Goal: Communication & Community: Answer question/provide support

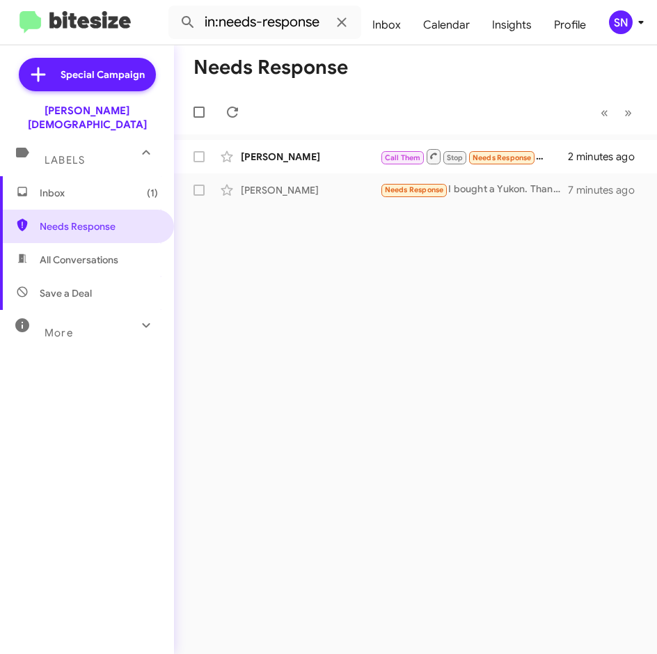
click at [65, 192] on span "Inbox (1)" at bounding box center [87, 192] width 174 height 33
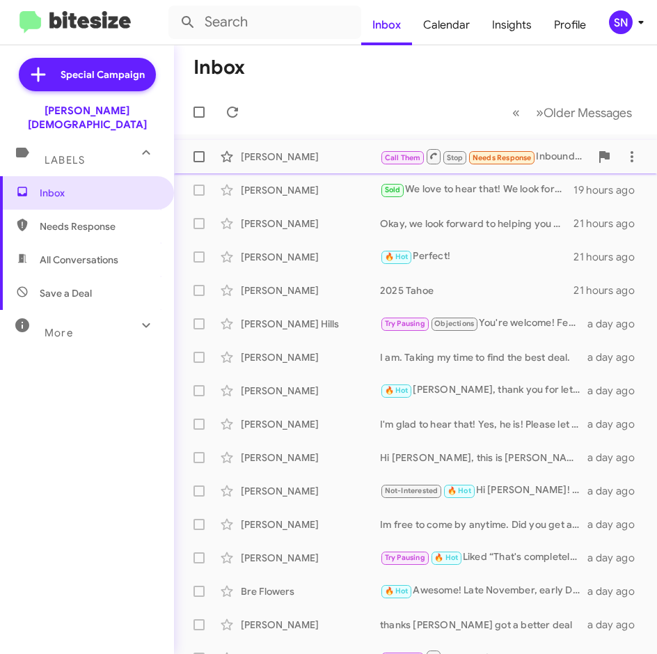
click at [303, 171] on span "[PERSON_NAME] Call Them Stop Needs Response Inbound Call 2 minutes ago" at bounding box center [415, 156] width 483 height 33
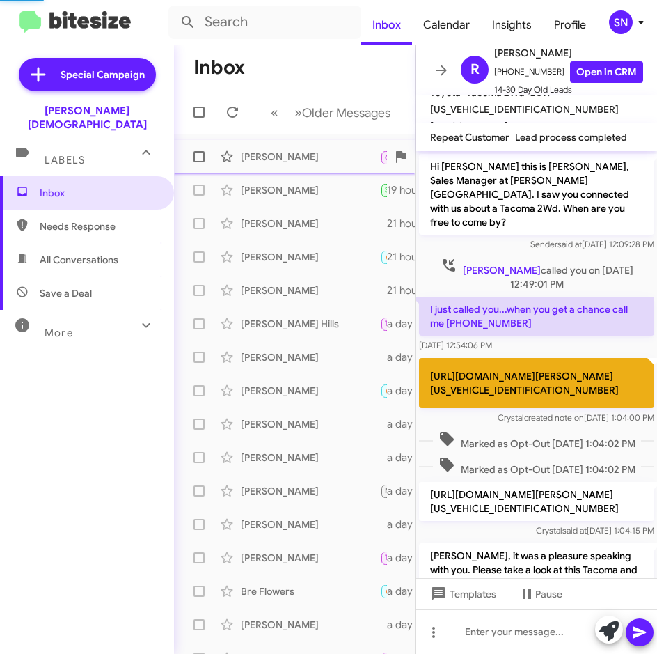
scroll to position [194, 0]
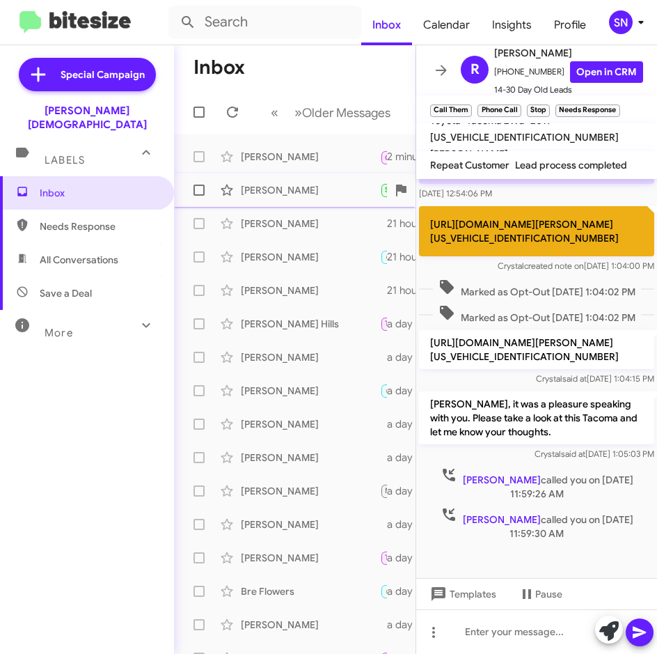
click at [307, 202] on div "[PERSON_NAME] Sold We love to hear that! We look forward to assisting you and y…" at bounding box center [294, 190] width 219 height 28
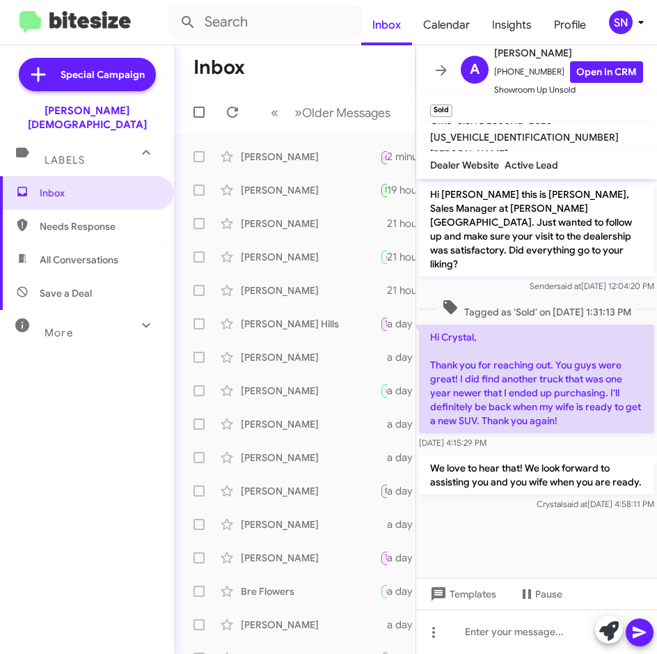
click at [118, 219] on span "Needs Response" at bounding box center [99, 226] width 118 height 14
type input "in:needs-response"
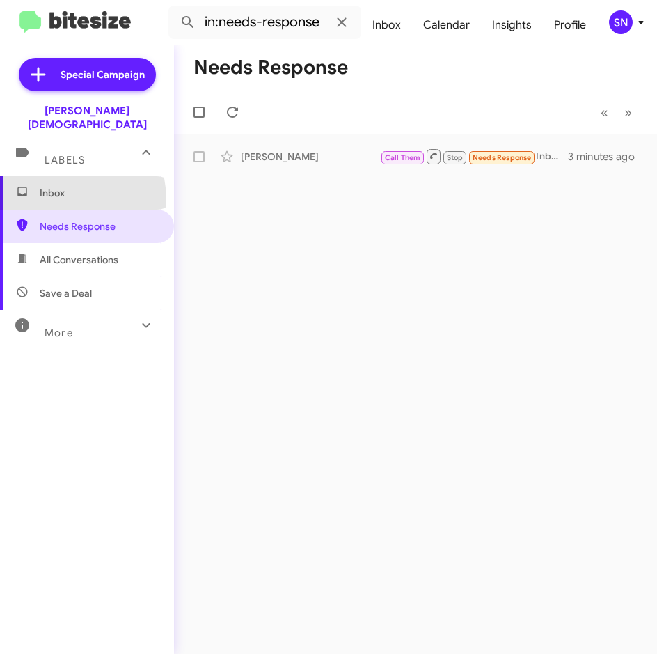
click at [56, 186] on span "Inbox" at bounding box center [87, 192] width 174 height 33
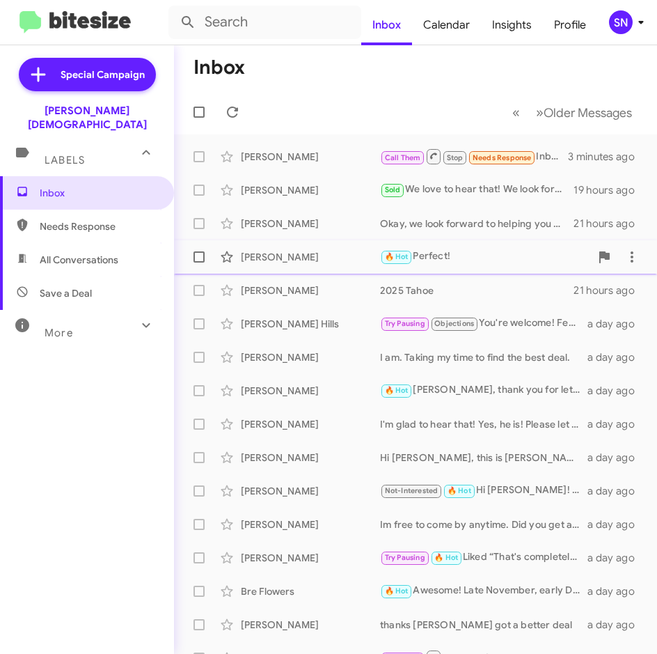
click at [290, 259] on div "[PERSON_NAME]" at bounding box center [310, 257] width 139 height 14
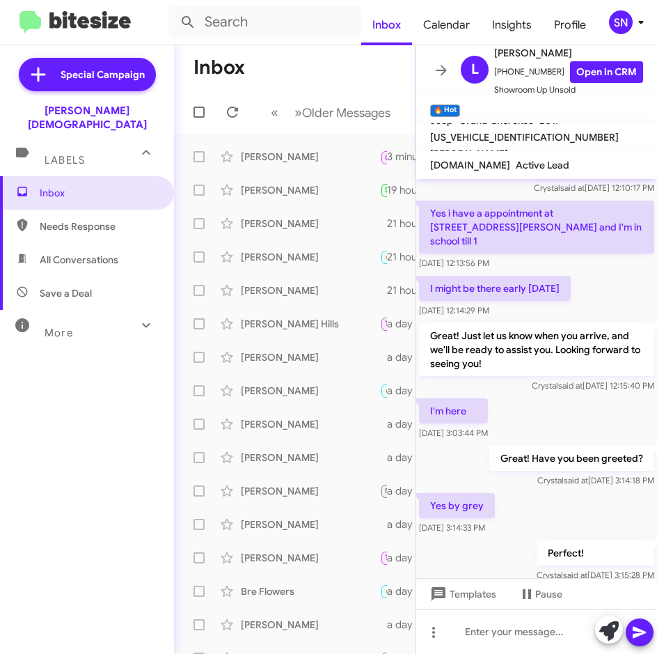
scroll to position [424, 0]
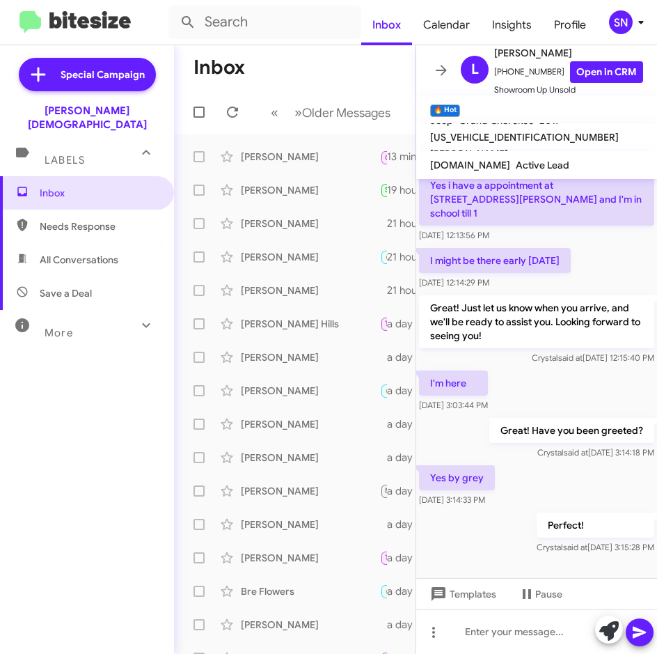
click at [90, 409] on div "Inbox Needs Response All Conversations Save a Deal More Important 🔥 Hot Appoint…" at bounding box center [87, 372] width 174 height 392
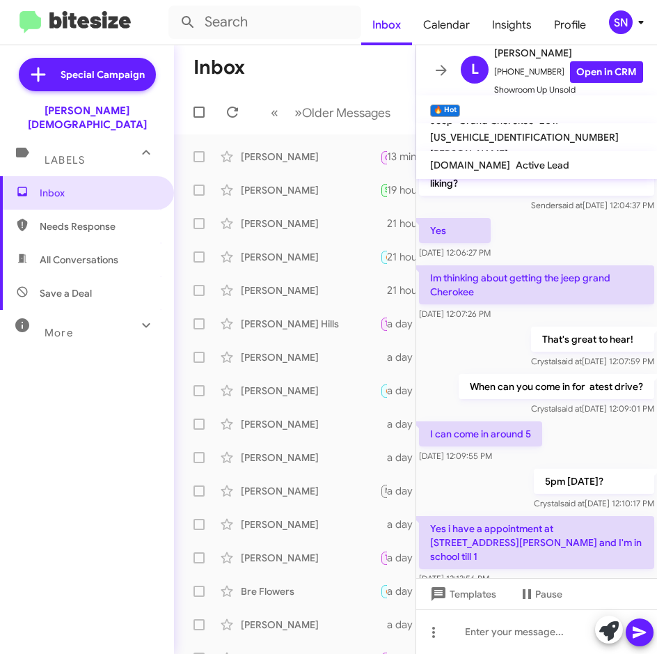
scroll to position [0, 0]
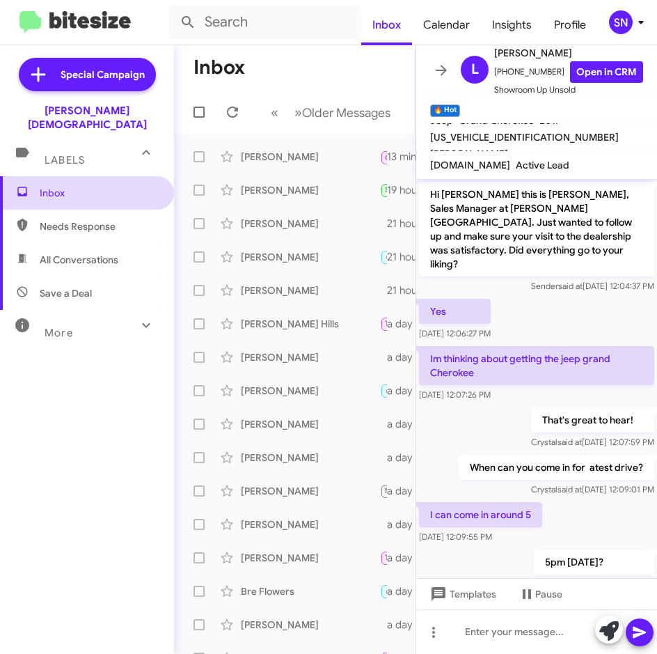
click at [65, 186] on span "Inbox" at bounding box center [99, 193] width 118 height 14
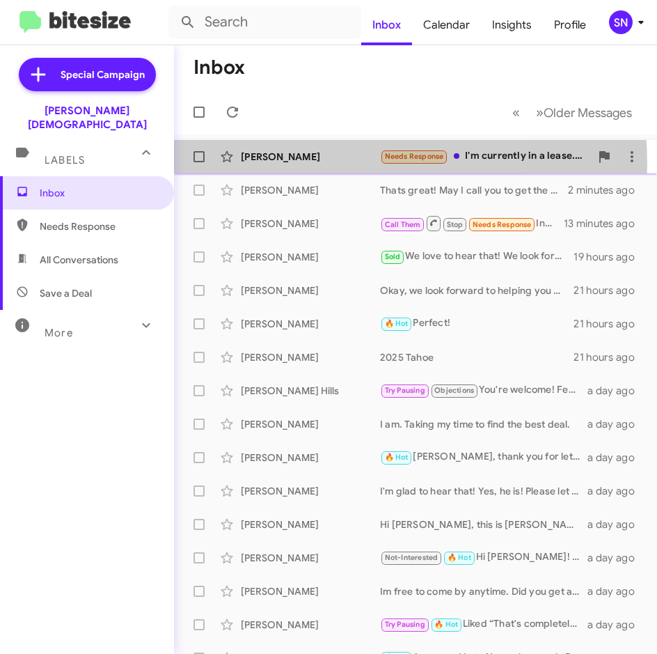
click at [322, 164] on div "[PERSON_NAME] Needs Response I'm currently in a lease... it's a 42 month lease …" at bounding box center [415, 157] width 461 height 28
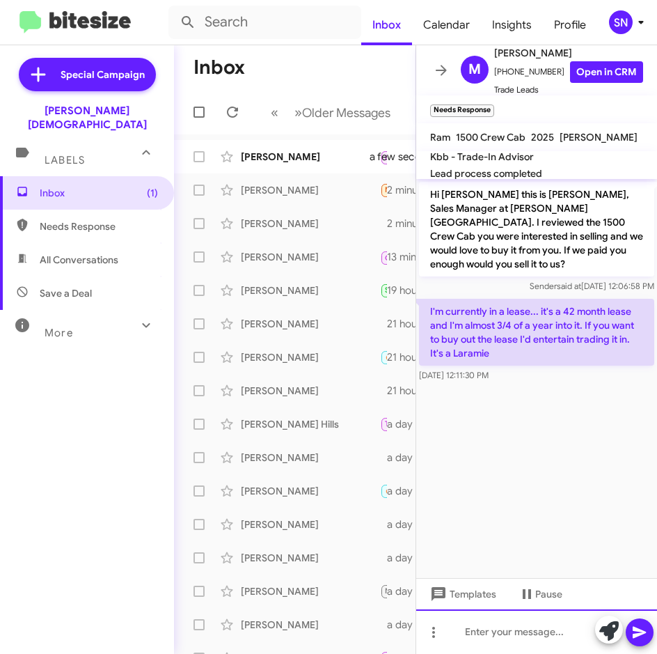
click at [465, 632] on div at bounding box center [536, 631] width 241 height 45
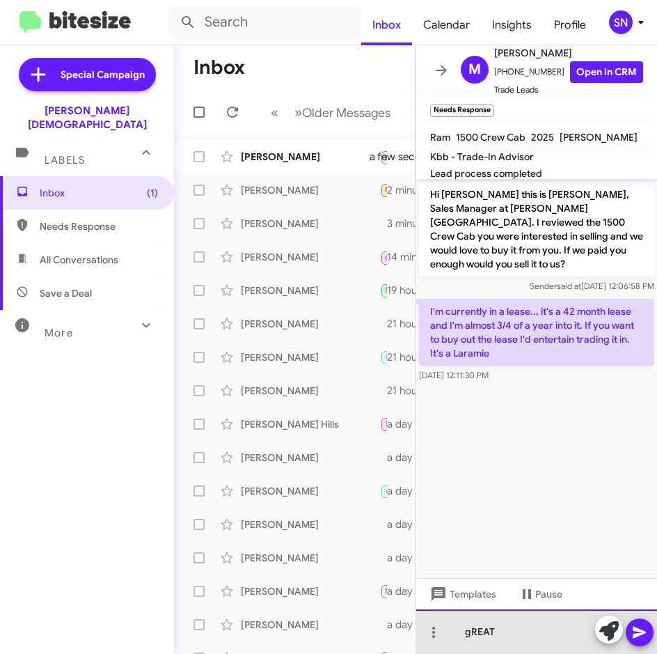
click at [526, 637] on div "gREAT" at bounding box center [536, 631] width 241 height 45
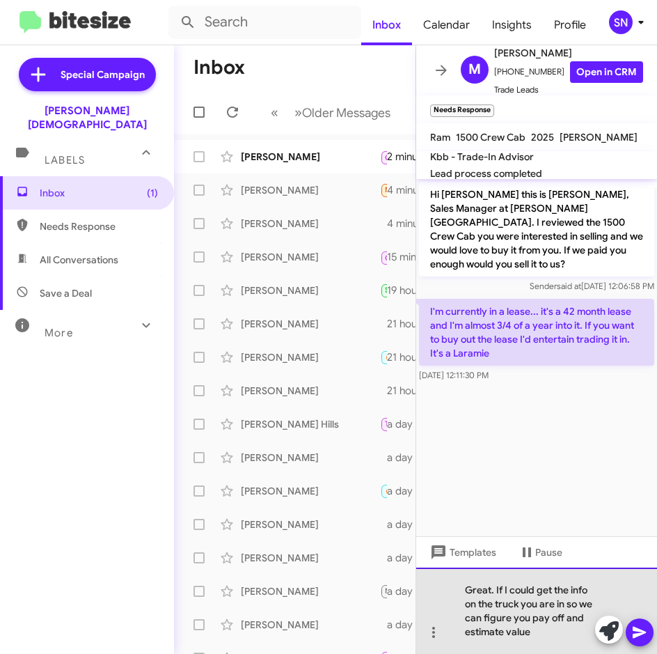
click at [533, 634] on div "Great. If I could get the info on the truck you are in so we can figure you pay…" at bounding box center [536, 611] width 241 height 86
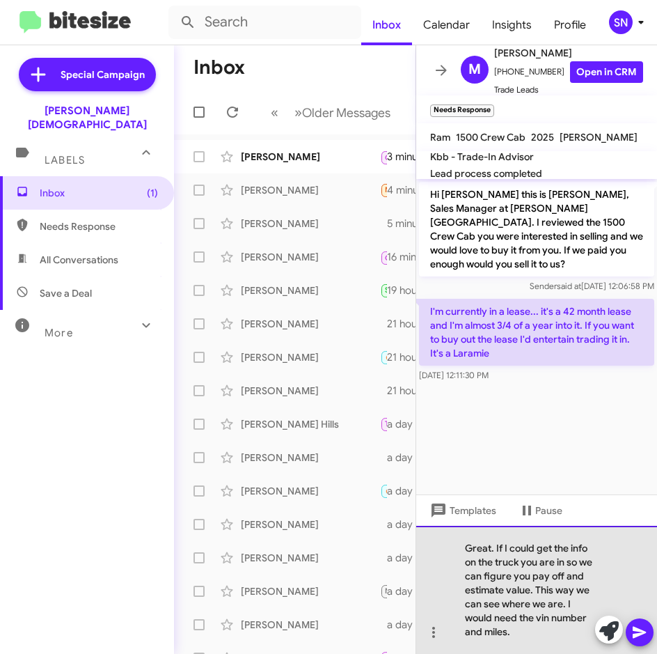
click at [519, 634] on div "Great. If I could get the info on the truck you are in so we can figure you pay…" at bounding box center [536, 590] width 241 height 128
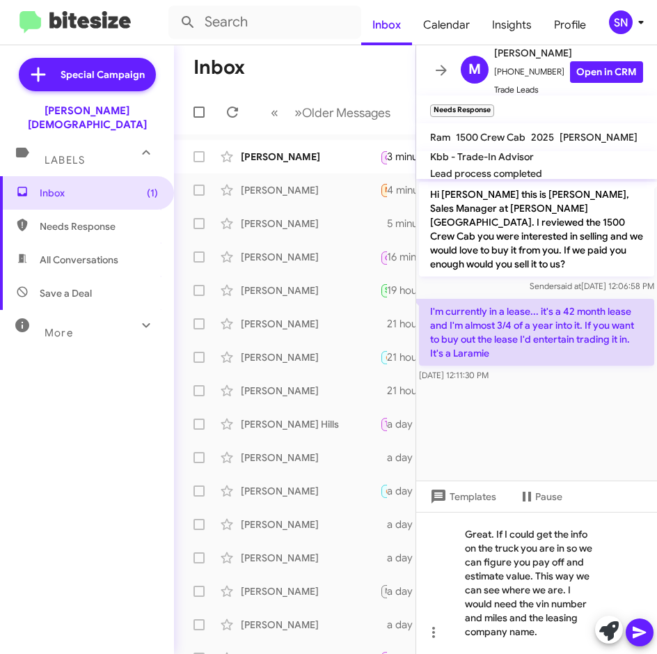
click at [636, 630] on icon at bounding box center [639, 633] width 13 height 12
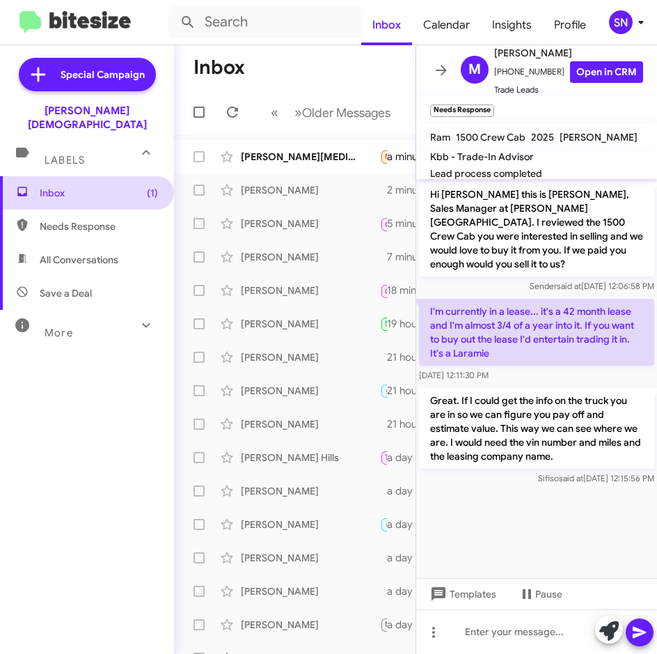
click at [95, 186] on span "Inbox (1)" at bounding box center [99, 193] width 118 height 14
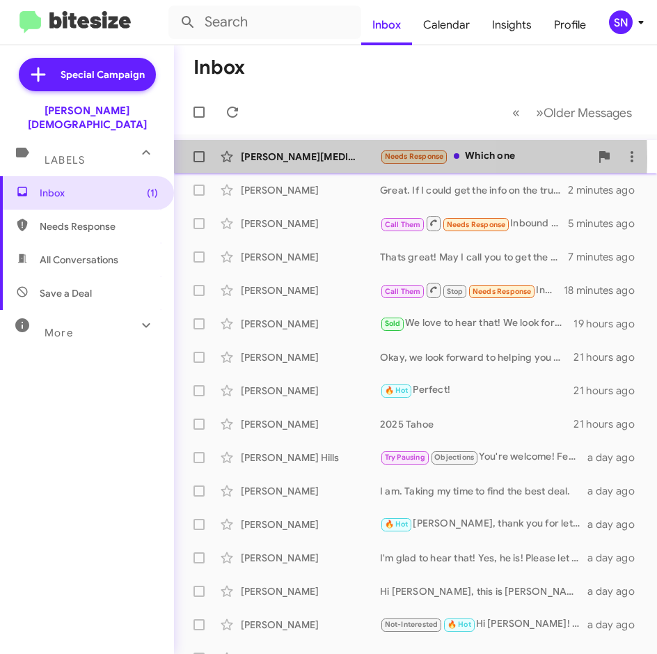
click at [306, 157] on div "[PERSON_NAME][MEDICAL_DATA]" at bounding box center [310, 157] width 139 height 14
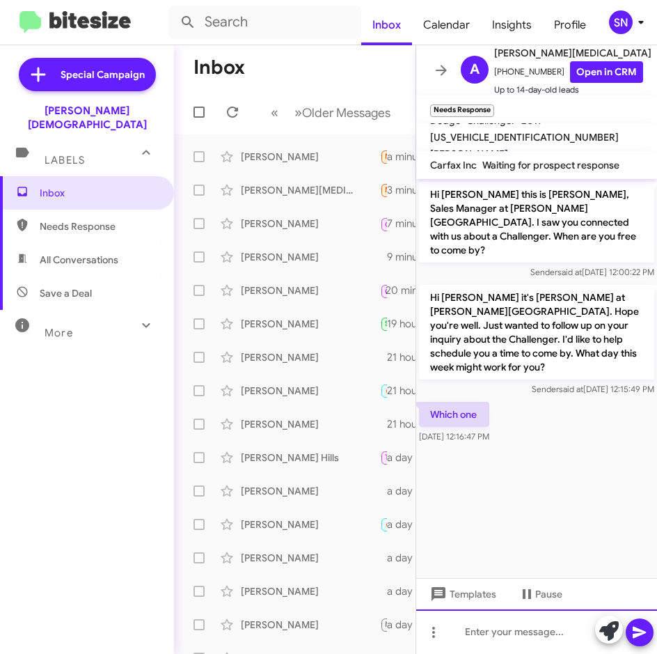
click at [494, 628] on div at bounding box center [536, 631] width 241 height 45
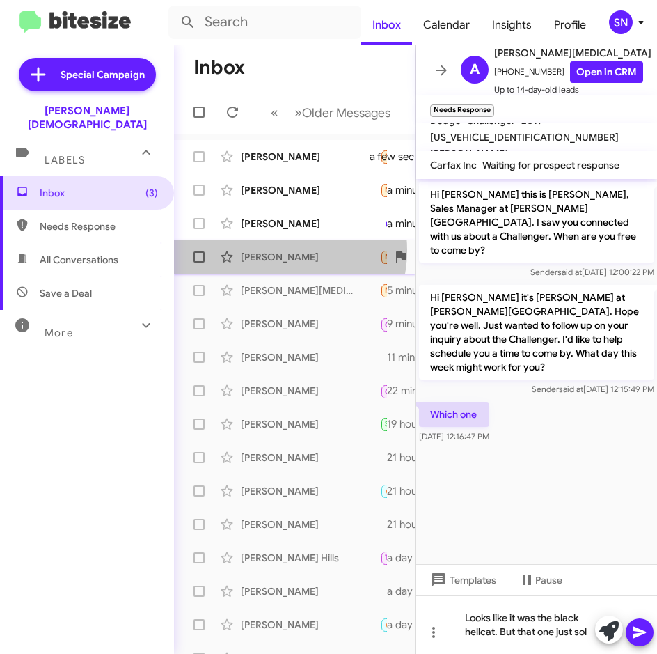
click at [269, 250] on div "[PERSON_NAME]" at bounding box center [310, 257] width 139 height 14
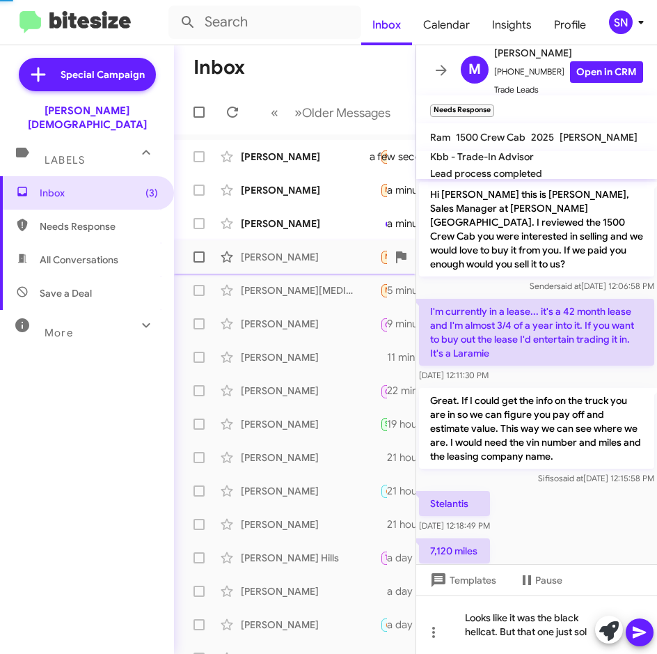
scroll to position [22, 0]
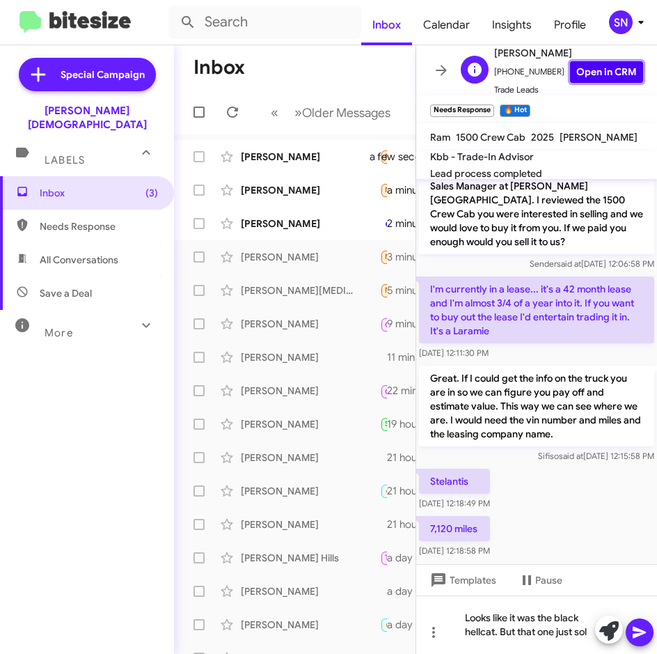
click at [590, 68] on link "Open in CRM" at bounding box center [606, 72] width 73 height 22
click at [579, 632] on div "Looks like it was the black hellcat. But that one just sol" at bounding box center [536, 624] width 241 height 58
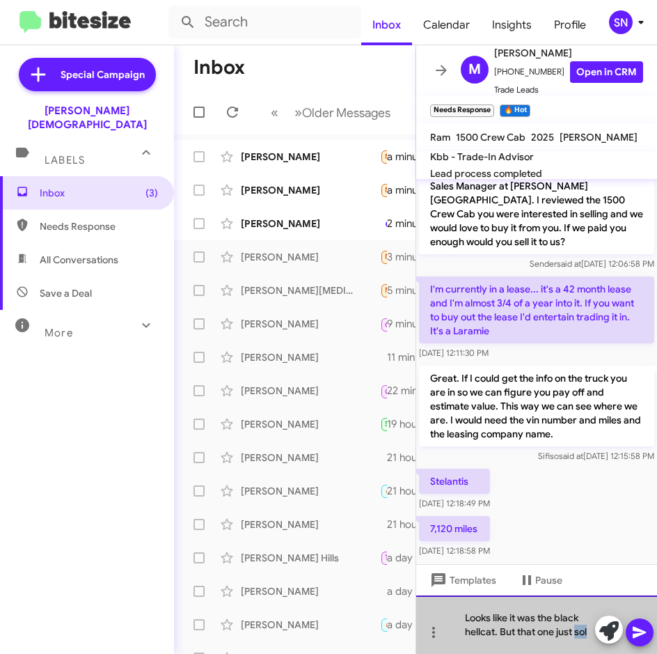
click at [579, 632] on div "Looks like it was the black hellcat. But that one just sol" at bounding box center [536, 624] width 241 height 58
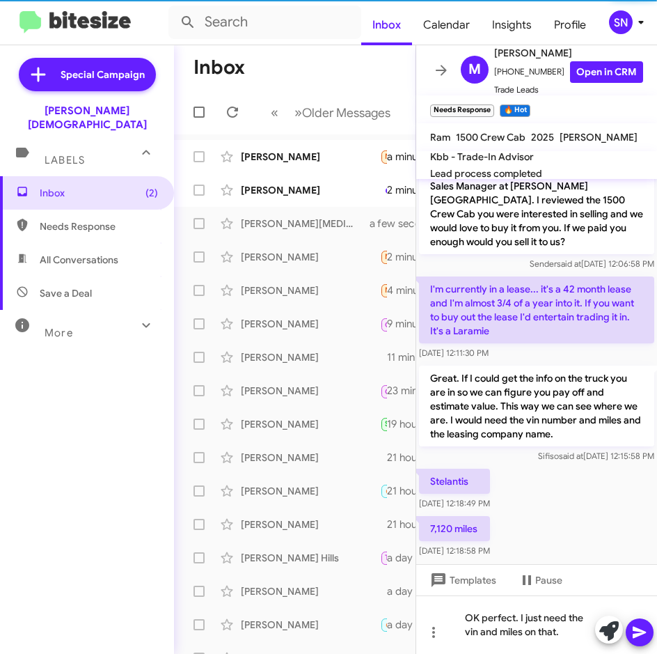
click at [631, 633] on button at bounding box center [640, 632] width 28 height 28
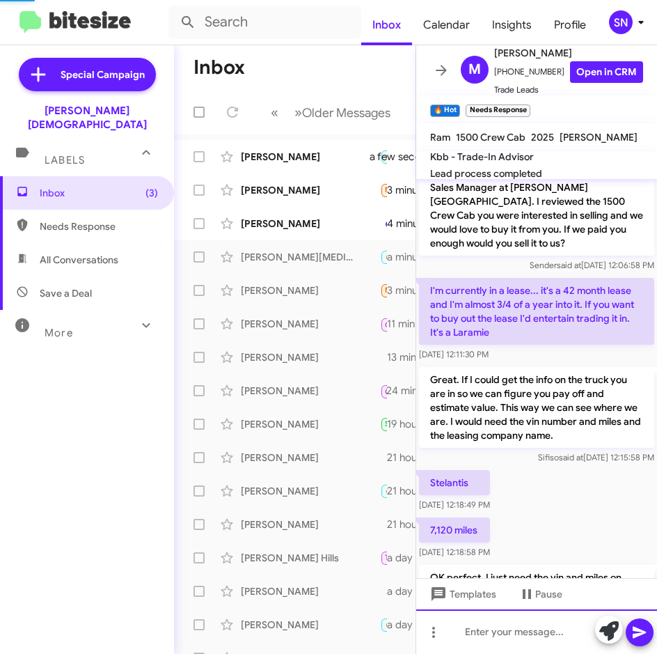
scroll to position [175, 0]
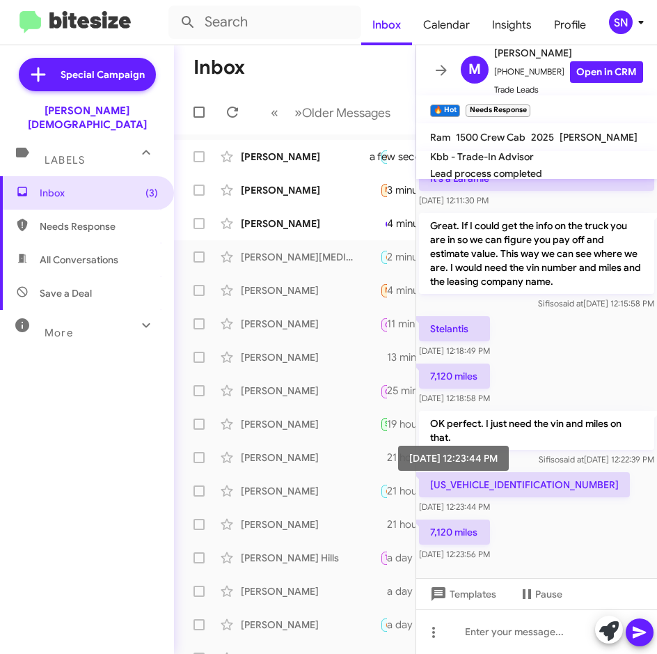
click at [464, 474] on mat-tooltip-component "[DATE] 12:23:44 PM" at bounding box center [454, 458] width 144 height 58
click at [464, 472] on p "[US_VEHICLE_IDENTIFICATION_NUMBER]" at bounding box center [524, 484] width 211 height 25
copy p "[US_VEHICLE_IDENTIFICATION_NUMBER]"
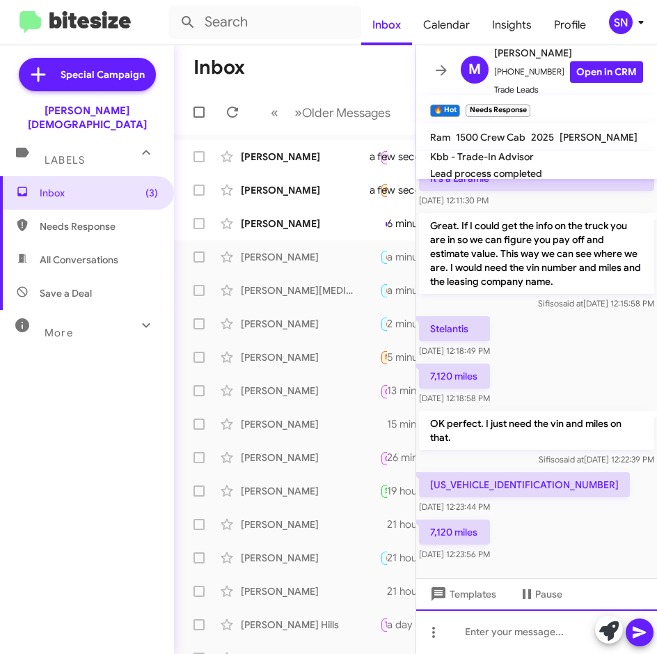
click at [473, 632] on div at bounding box center [536, 631] width 241 height 45
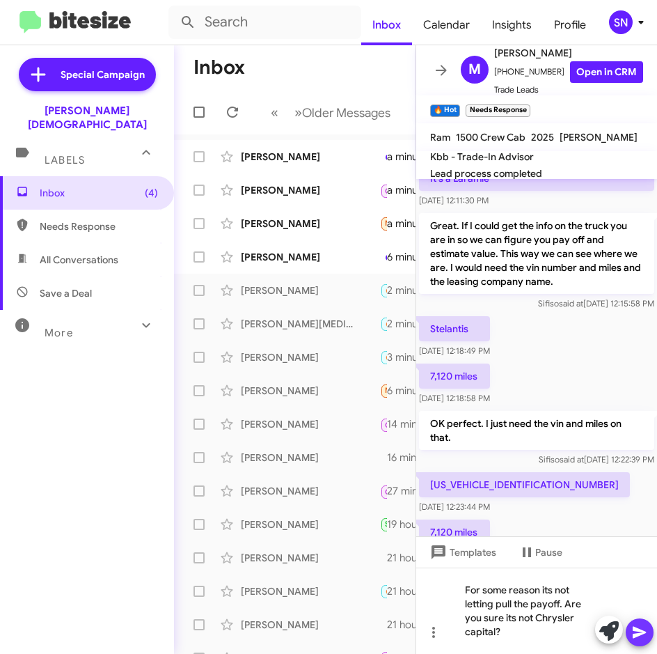
click at [643, 637] on icon at bounding box center [640, 632] width 17 height 17
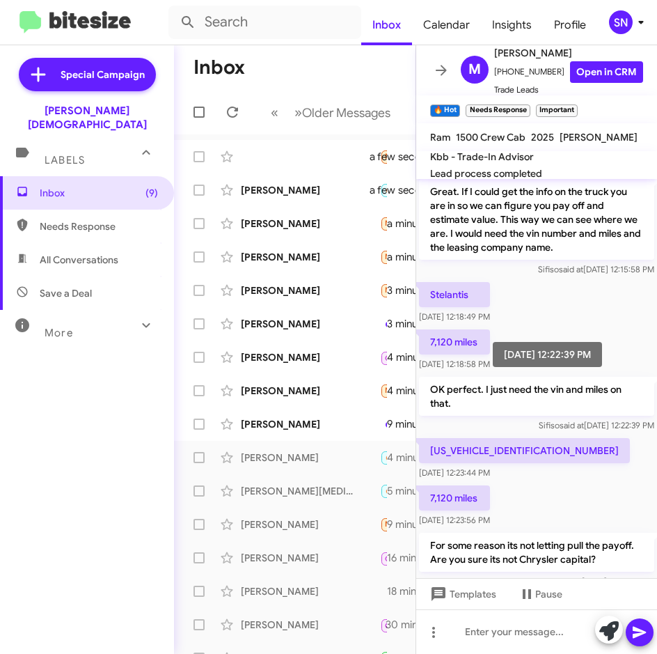
scroll to position [290, 0]
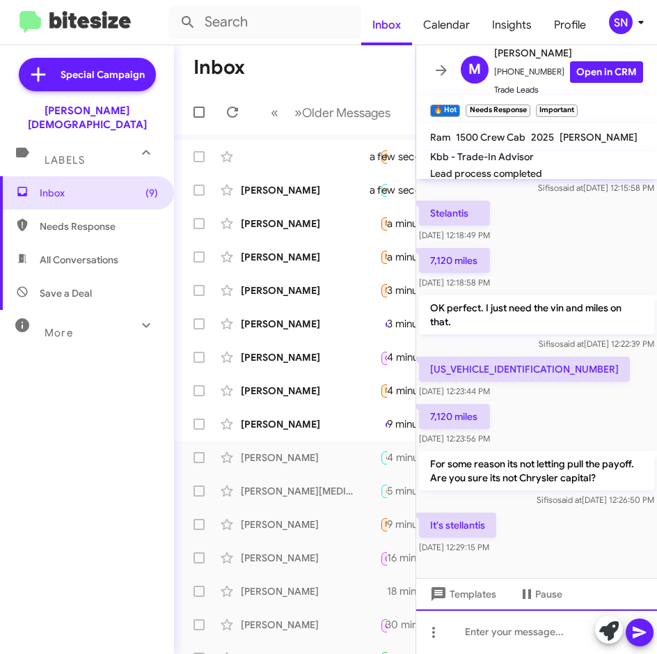
click at [484, 631] on div at bounding box center [536, 631] width 241 height 45
click at [641, 630] on icon at bounding box center [639, 633] width 13 height 12
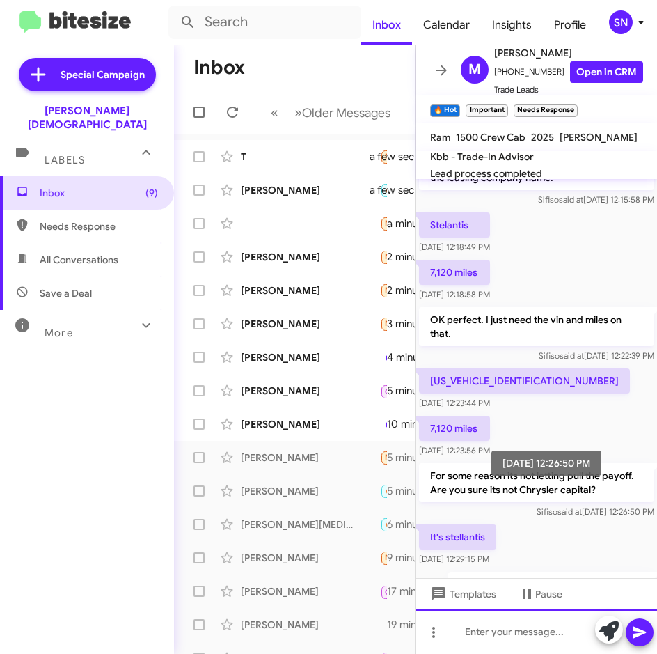
scroll to position [443, 0]
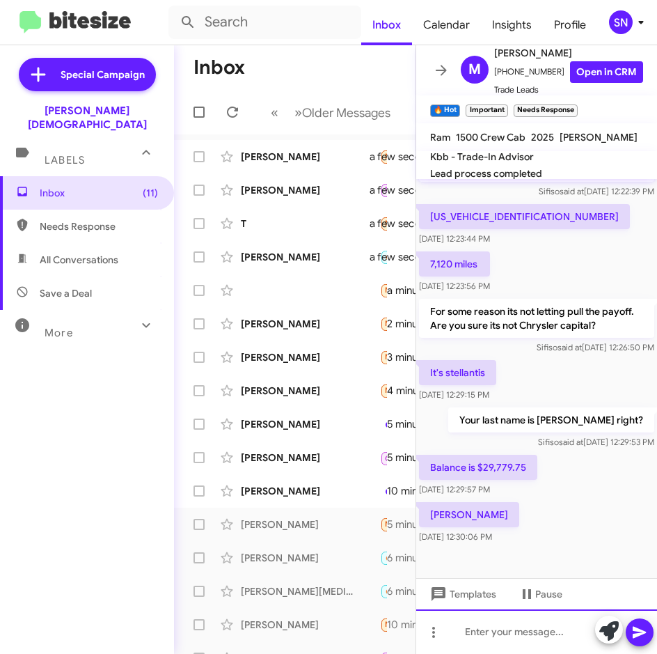
click at [520, 631] on div at bounding box center [536, 631] width 241 height 45
click at [637, 638] on icon at bounding box center [640, 632] width 17 height 17
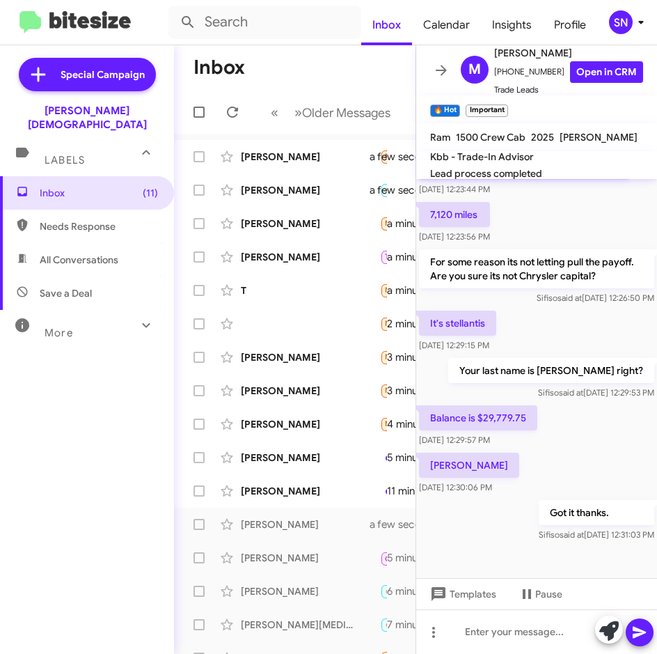
scroll to position [494, 0]
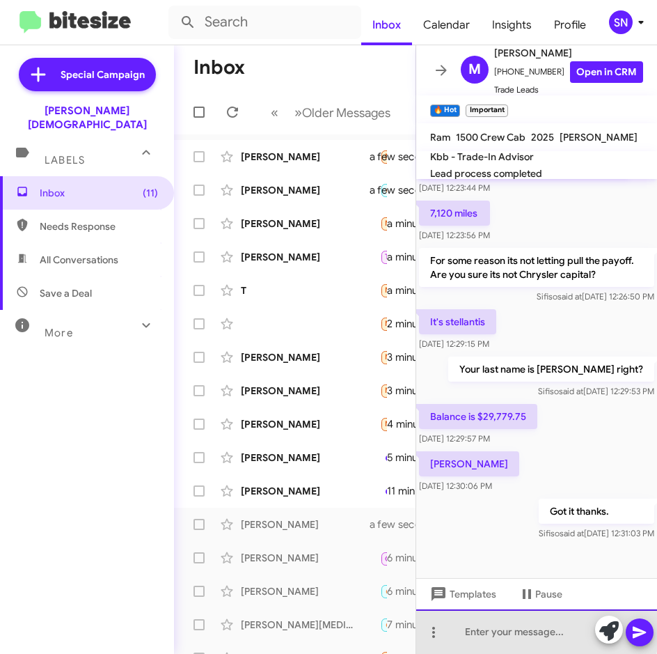
click at [494, 630] on div at bounding box center [536, 631] width 241 height 45
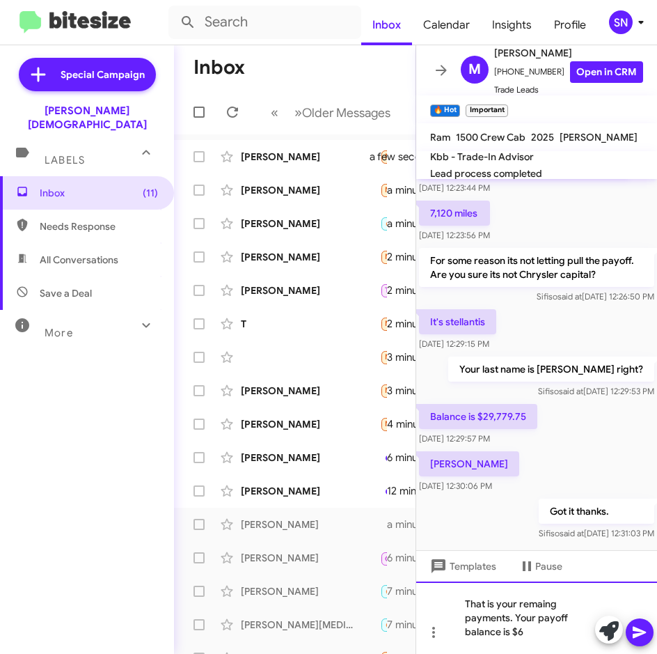
click at [526, 634] on div "That is your remaing payments. Your payoff balance is $6" at bounding box center [536, 617] width 241 height 72
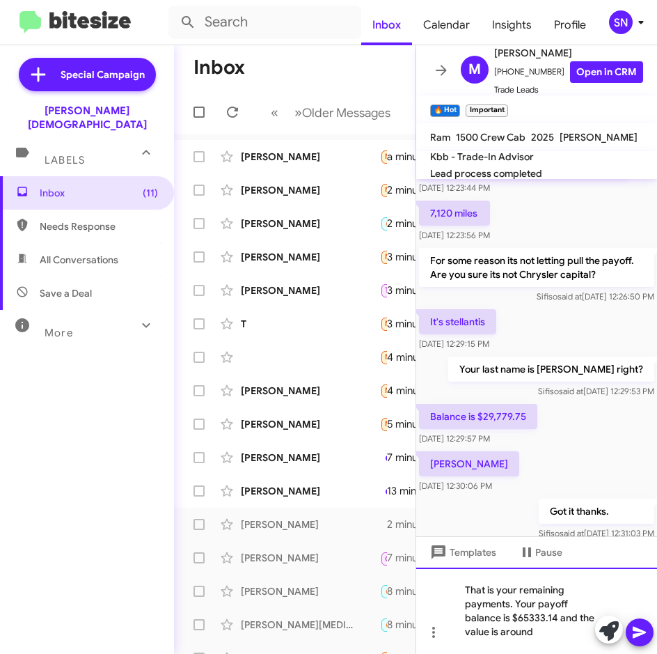
click at [543, 637] on div "That is your remaining payments. Your payoff balance is $65333.14 and the value…" at bounding box center [536, 611] width 241 height 86
click at [638, 634] on icon at bounding box center [639, 633] width 13 height 12
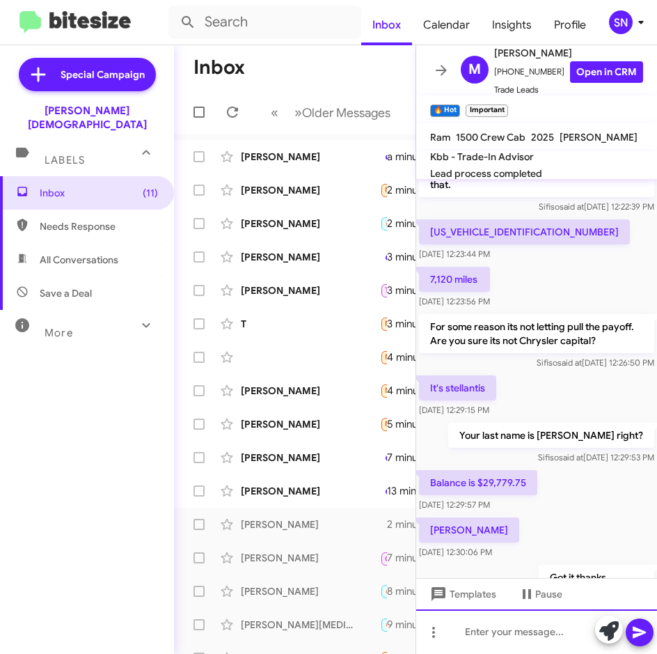
scroll to position [572, 0]
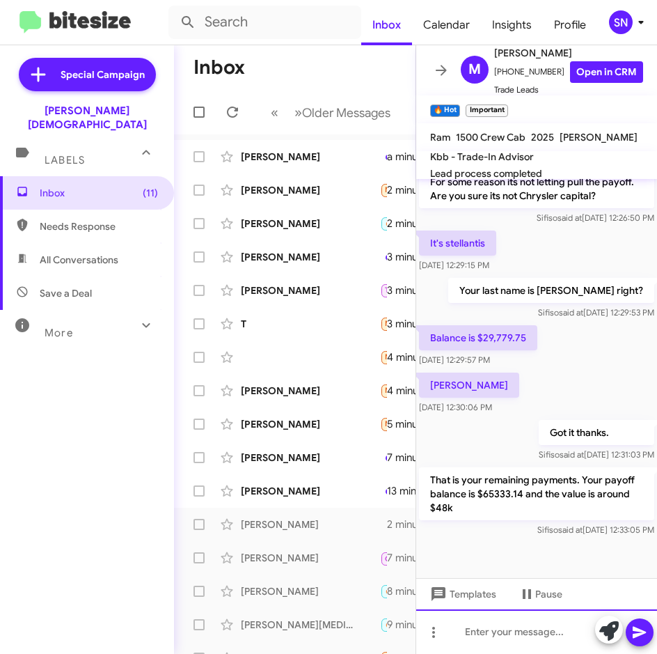
click at [465, 634] on div at bounding box center [536, 631] width 241 height 45
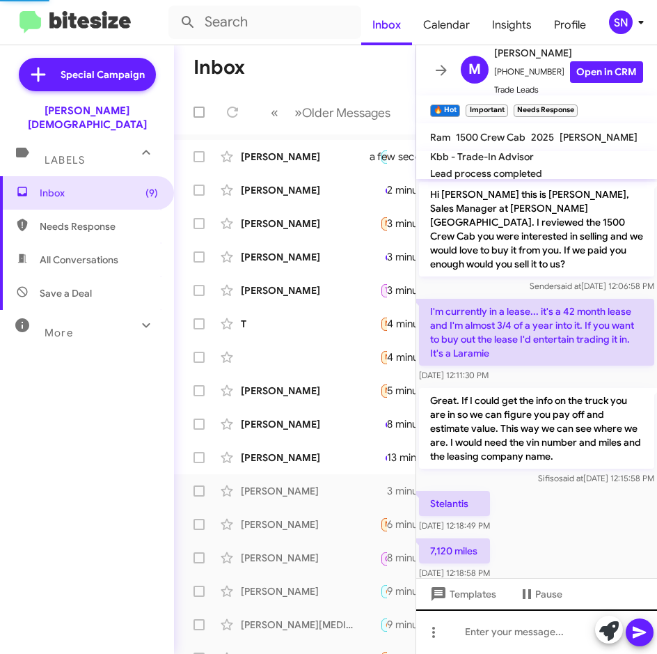
scroll to position [674, 0]
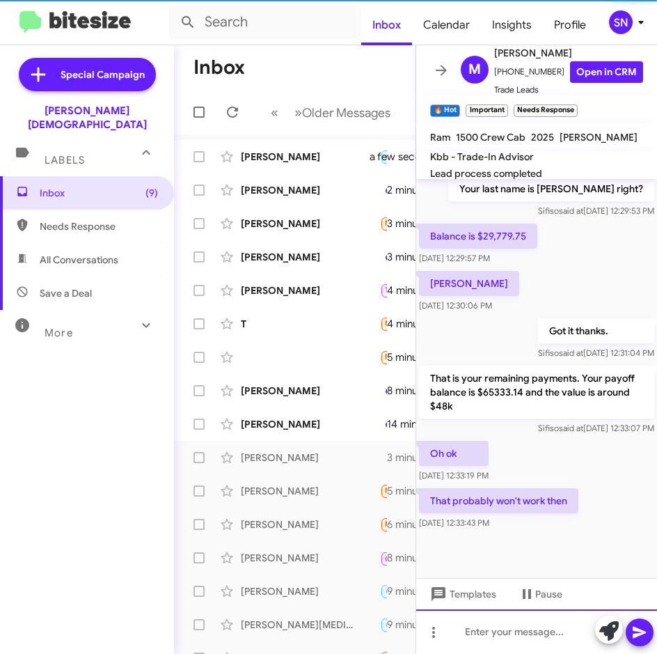
click at [458, 643] on div at bounding box center [536, 631] width 241 height 45
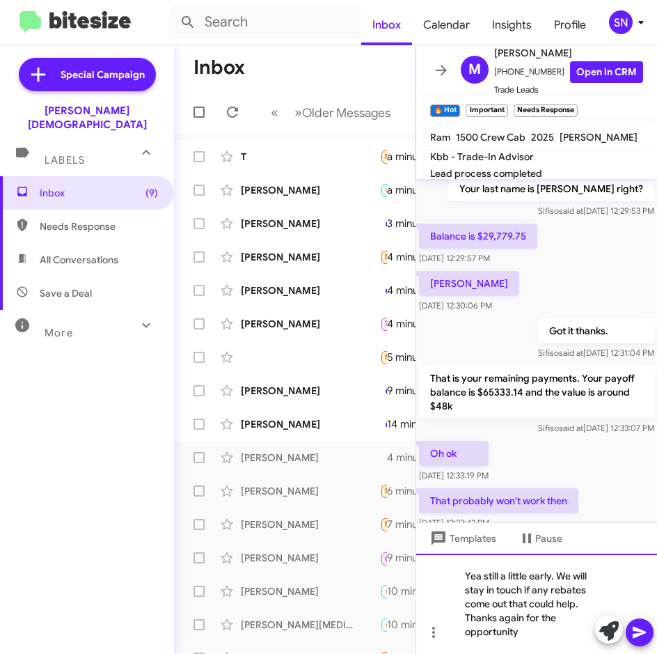
click at [517, 640] on div "Yea still a little early. We will stay in touch if any rebates come out that co…" at bounding box center [536, 604] width 241 height 100
click at [641, 634] on icon at bounding box center [639, 633] width 13 height 12
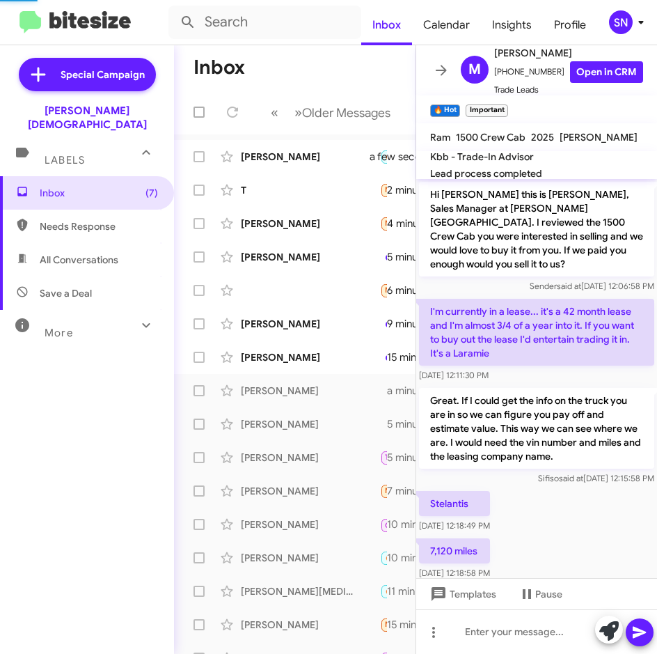
scroll to position [804, 0]
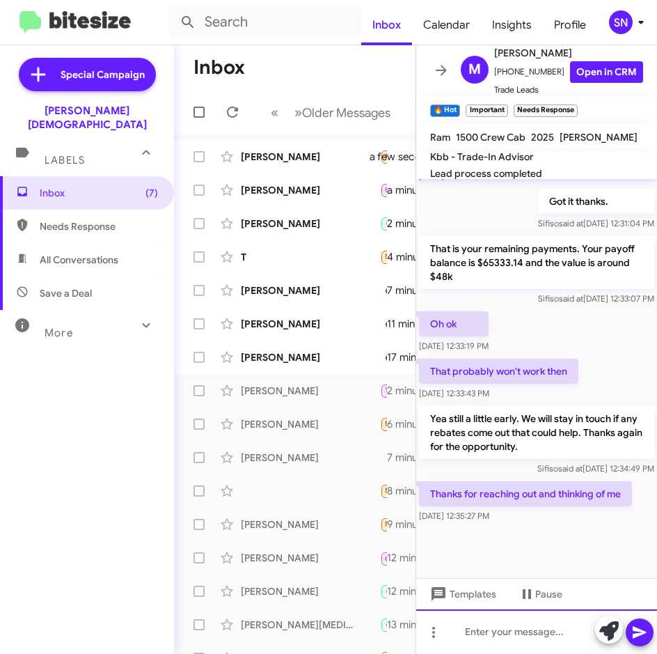
click at [485, 633] on div at bounding box center [536, 631] width 241 height 45
click at [643, 630] on icon at bounding box center [640, 632] width 17 height 17
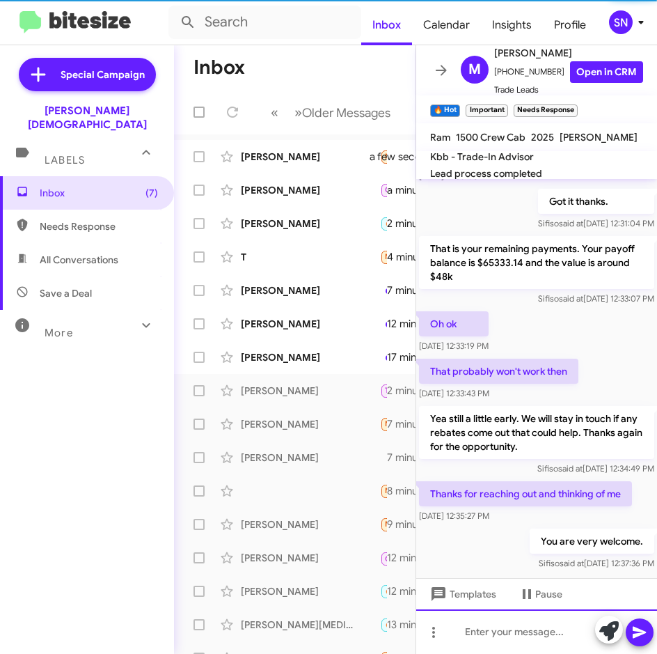
scroll to position [0, 0]
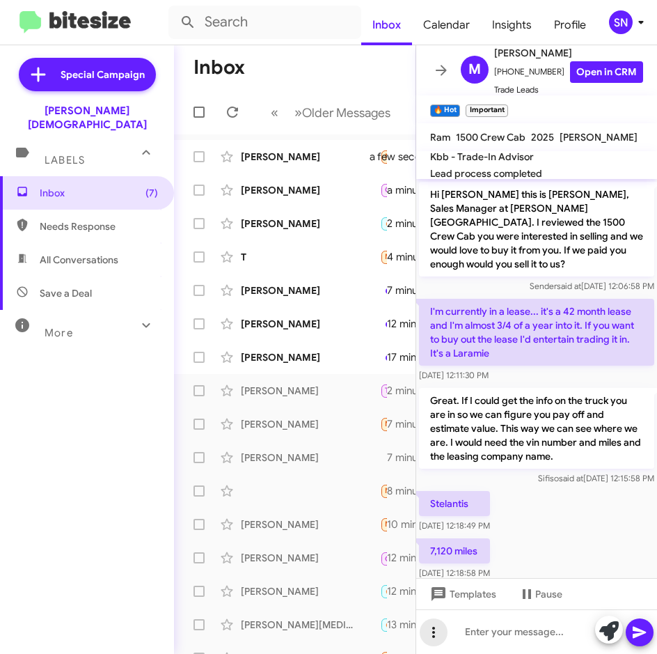
click at [433, 629] on icon at bounding box center [433, 632] width 3 height 11
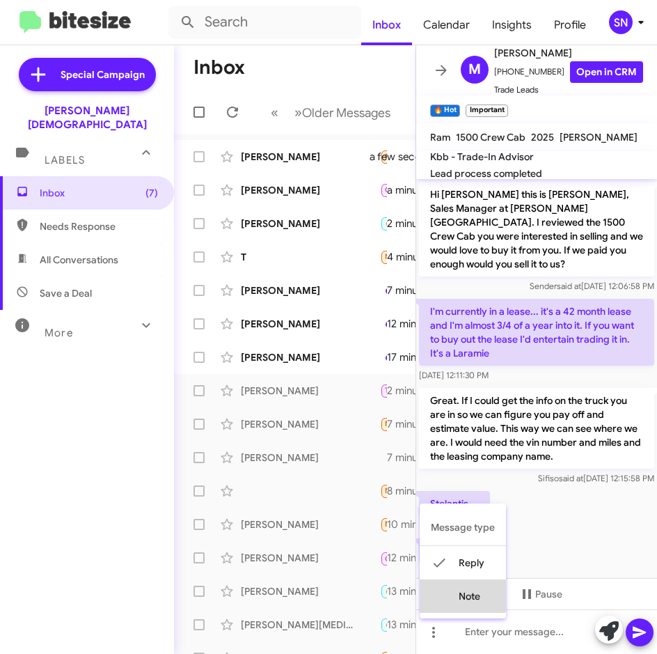
click at [454, 594] on button "note" at bounding box center [463, 595] width 86 height 33
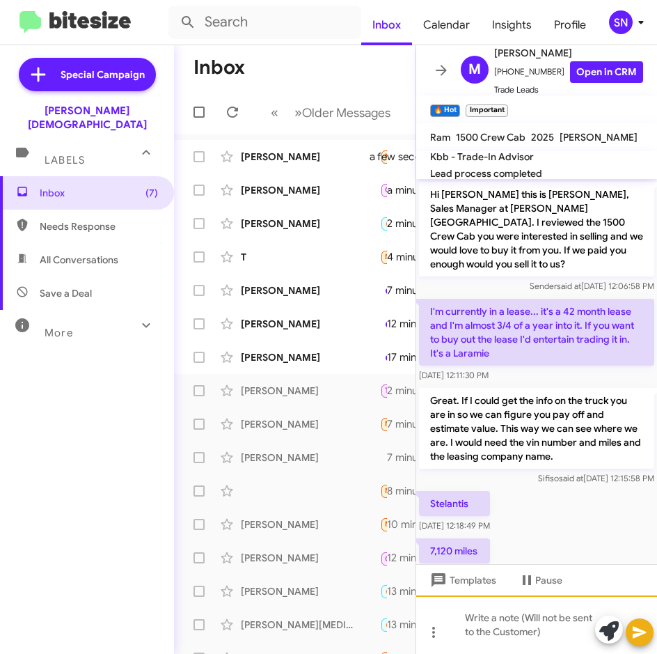
click at [463, 626] on div at bounding box center [536, 624] width 241 height 58
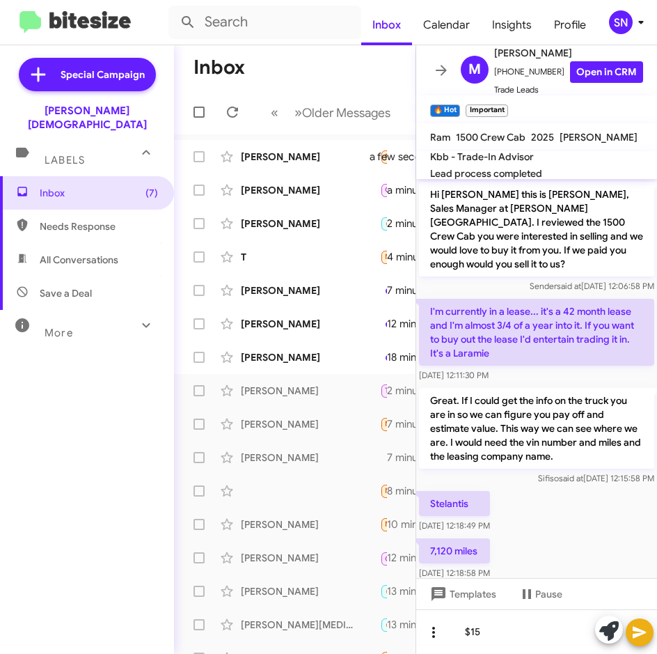
click at [432, 639] on icon at bounding box center [433, 632] width 17 height 17
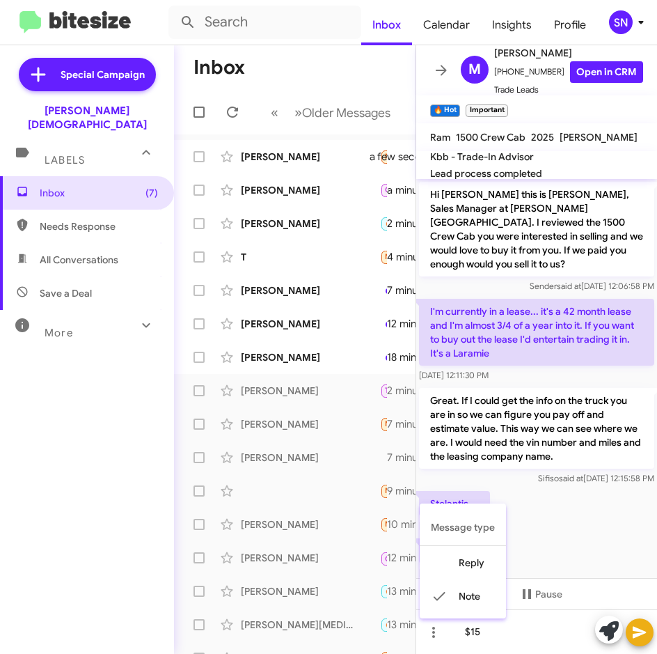
click at [518, 634] on div at bounding box center [328, 327] width 657 height 654
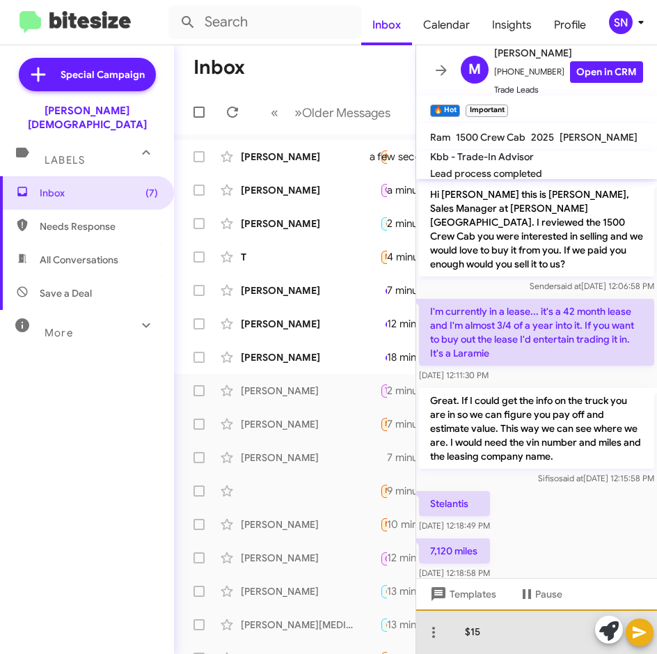
click at [490, 632] on div "$15" at bounding box center [536, 631] width 241 height 45
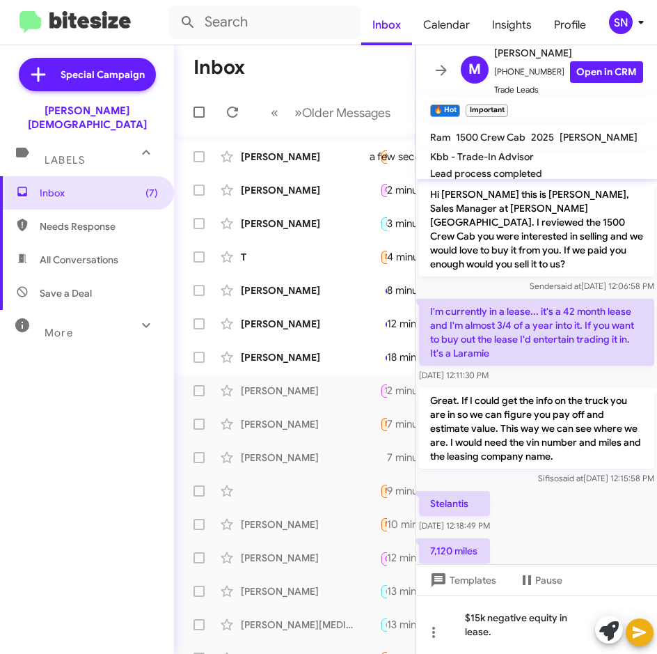
click at [634, 634] on icon at bounding box center [639, 633] width 13 height 12
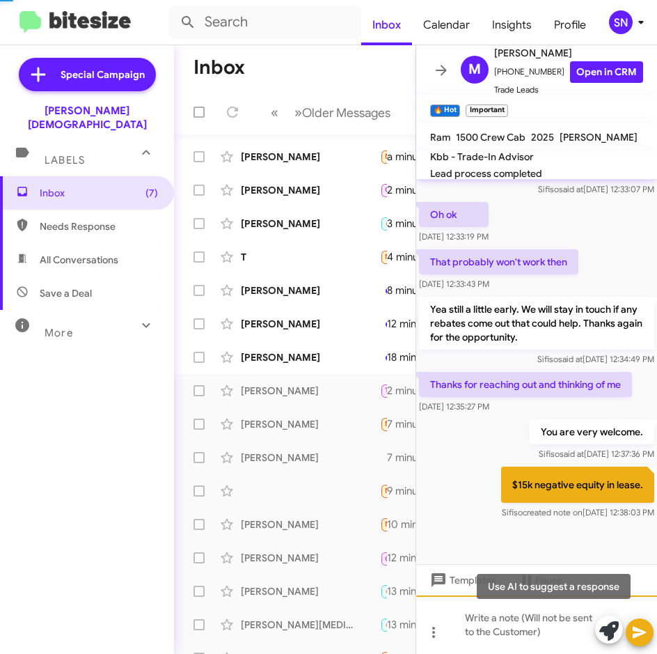
scroll to position [930, 0]
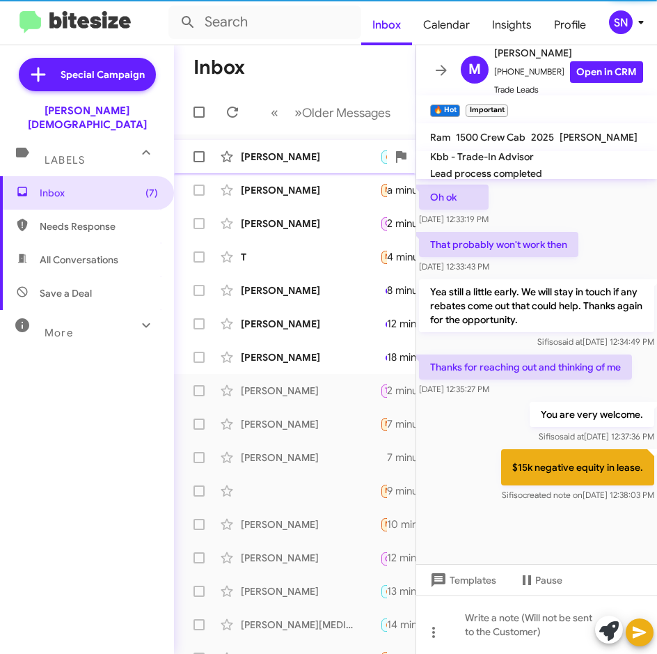
click at [277, 162] on div "[PERSON_NAME]" at bounding box center [310, 157] width 139 height 14
click at [287, 186] on div "[PERSON_NAME]" at bounding box center [310, 190] width 139 height 14
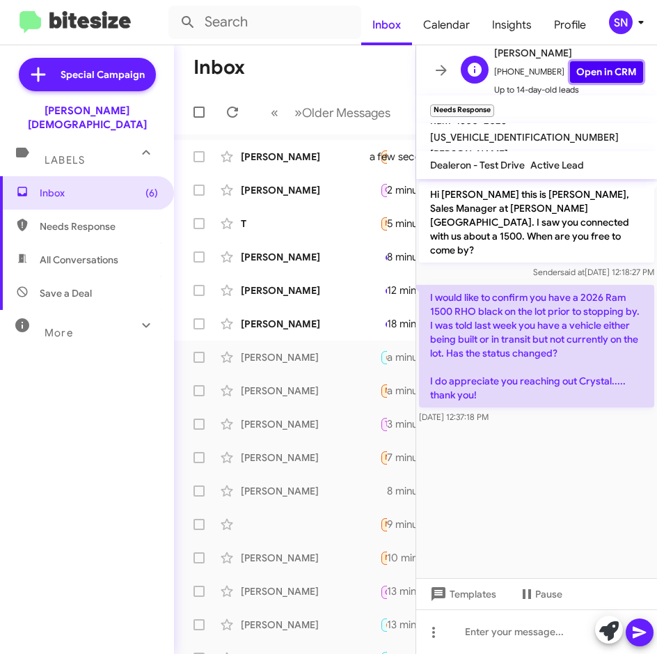
click at [578, 65] on link "Open in CRM" at bounding box center [606, 72] width 73 height 22
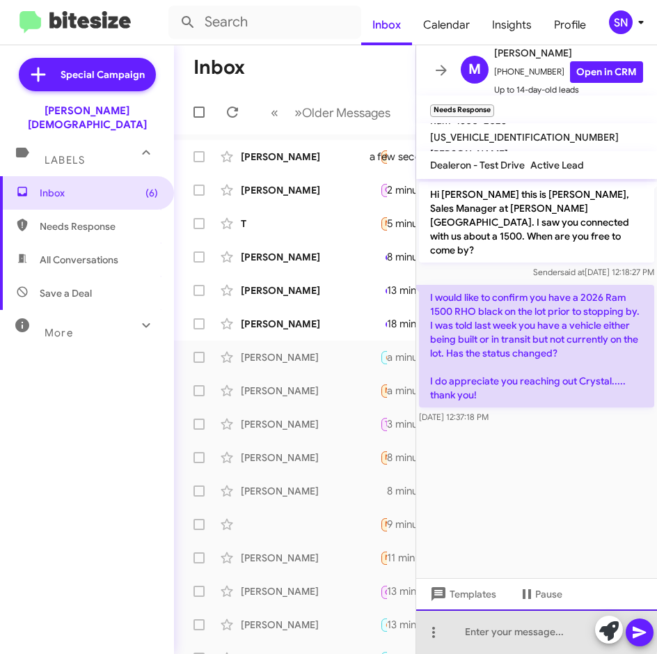
click at [458, 629] on div at bounding box center [536, 631] width 241 height 45
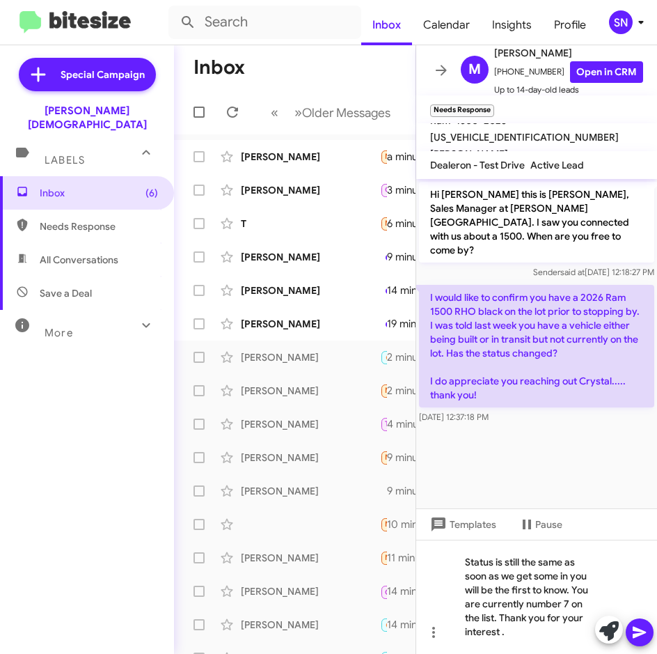
click at [642, 639] on icon at bounding box center [640, 632] width 17 height 17
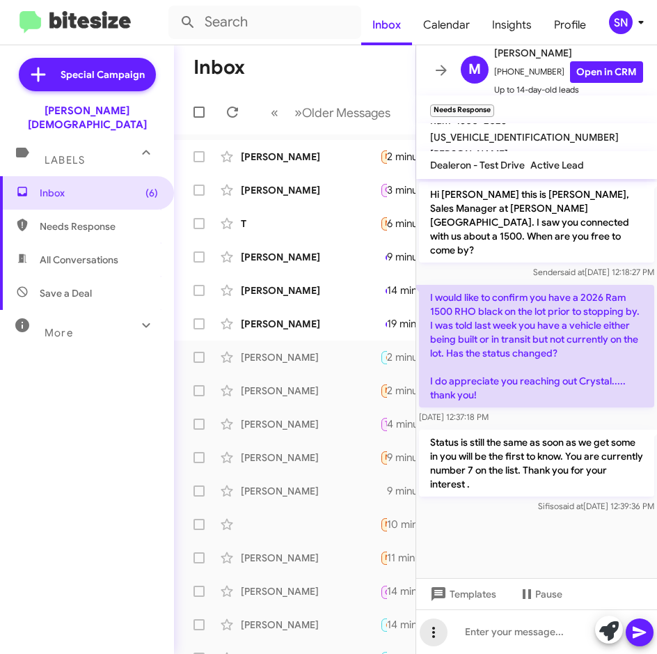
click at [432, 633] on icon at bounding box center [433, 632] width 17 height 17
click at [448, 601] on button "note" at bounding box center [463, 595] width 86 height 33
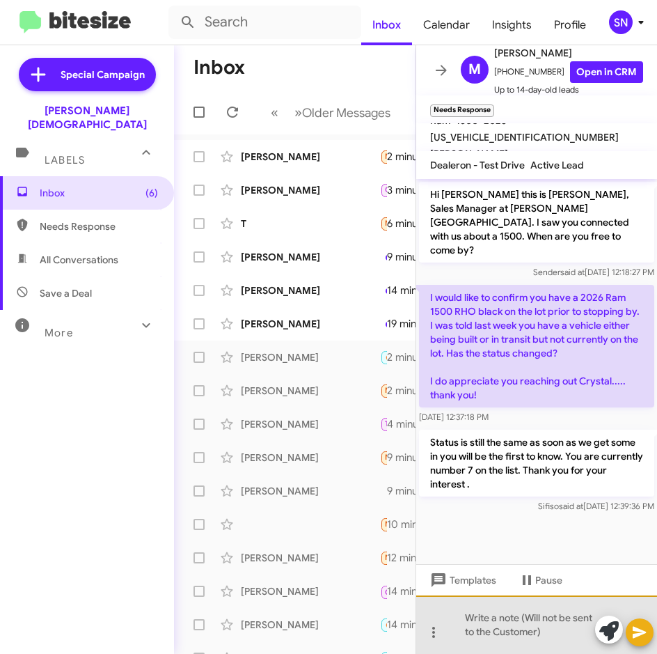
click at [458, 630] on div at bounding box center [536, 624] width 241 height 58
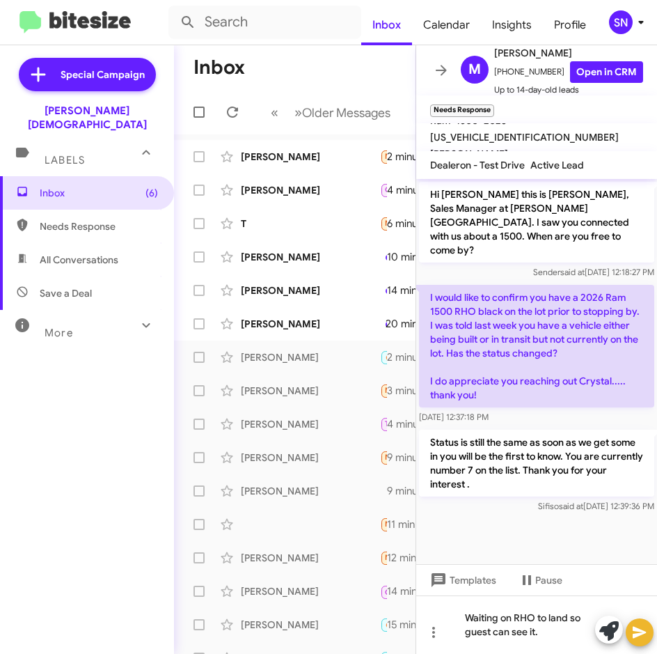
click at [644, 637] on icon at bounding box center [640, 632] width 17 height 17
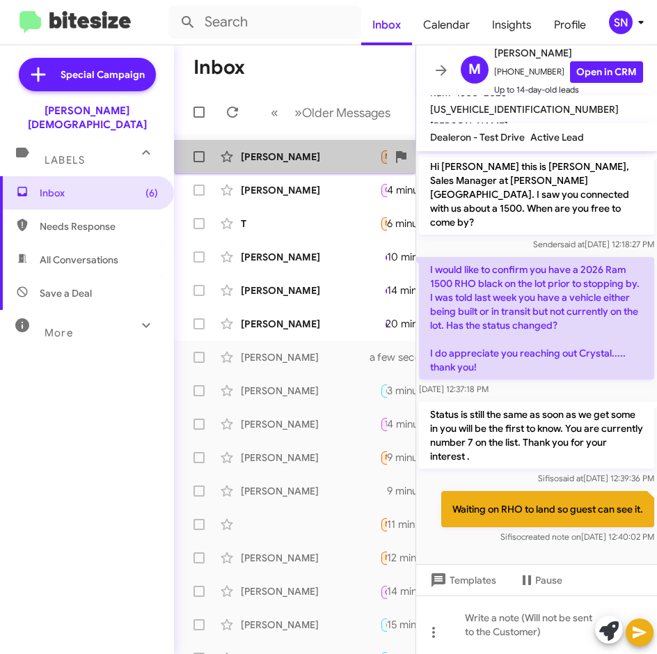
click at [309, 159] on div "[PERSON_NAME]" at bounding box center [310, 157] width 139 height 14
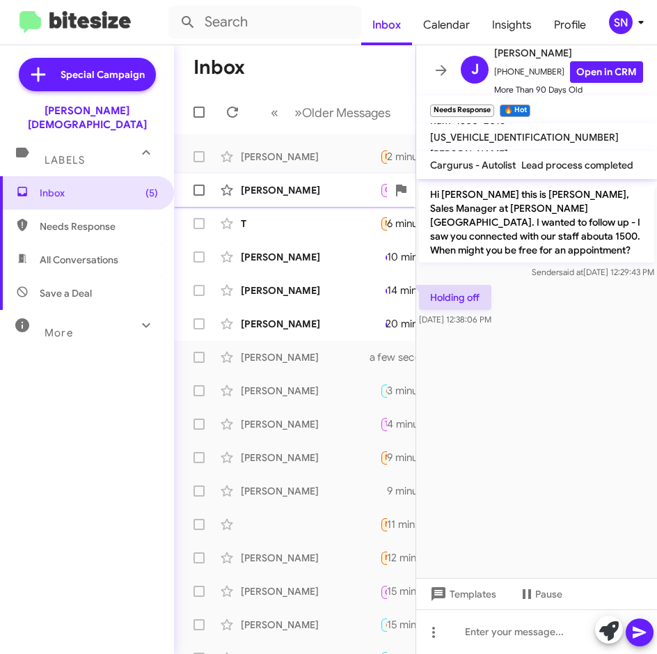
click at [304, 193] on div "[PERSON_NAME]" at bounding box center [310, 190] width 139 height 14
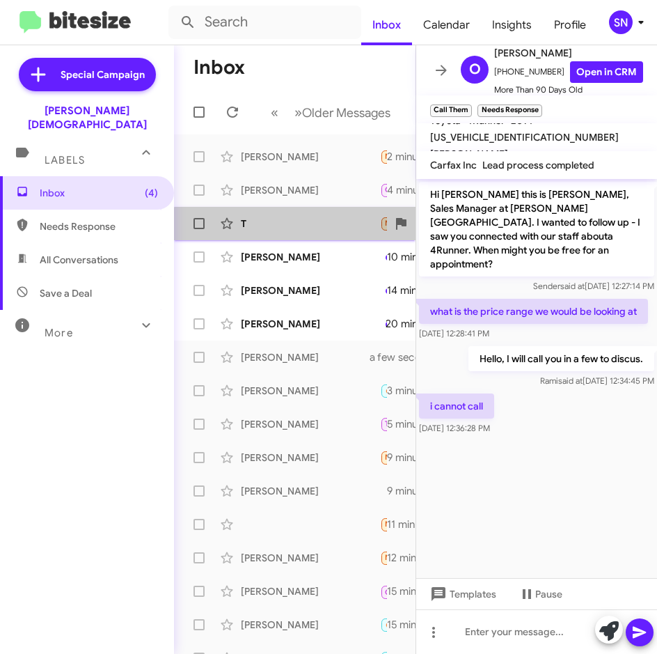
click at [297, 226] on div "T" at bounding box center [310, 224] width 139 height 14
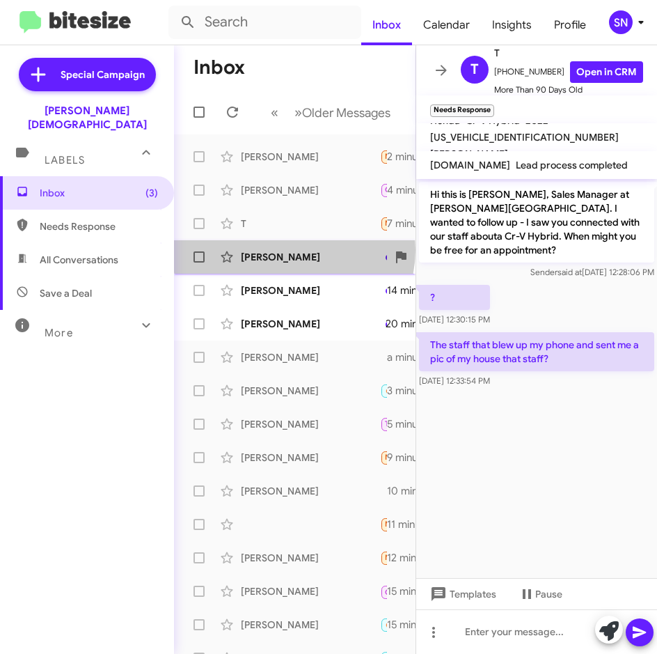
click at [294, 250] on div "[PERSON_NAME]" at bounding box center [310, 257] width 139 height 14
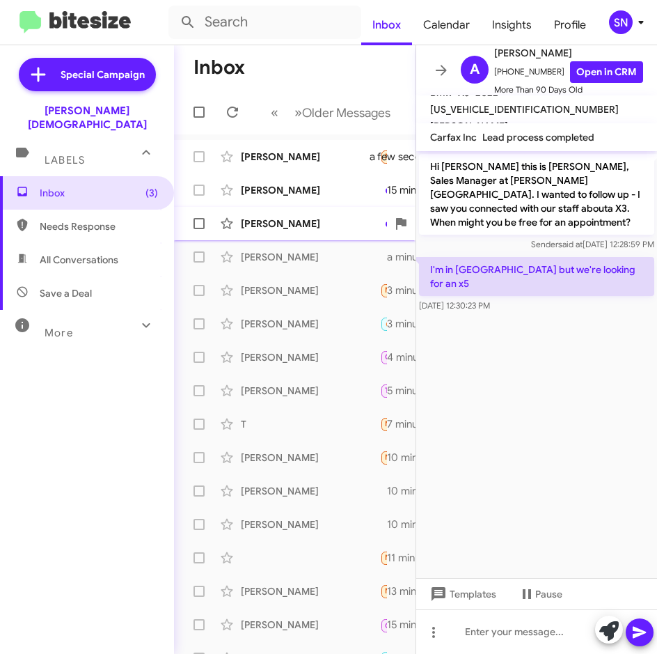
click at [306, 226] on div "[PERSON_NAME]" at bounding box center [310, 224] width 139 height 14
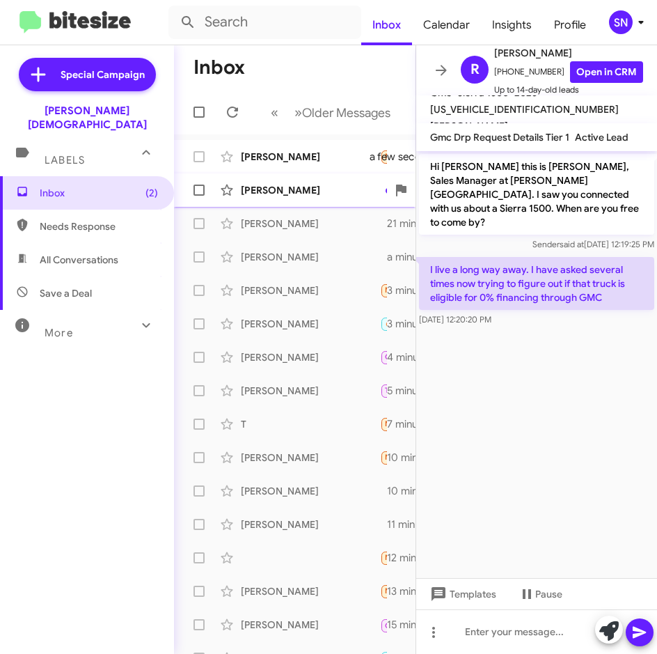
click at [304, 198] on div "[PERSON_NAME] Ok 15 minutes ago" at bounding box center [294, 190] width 219 height 28
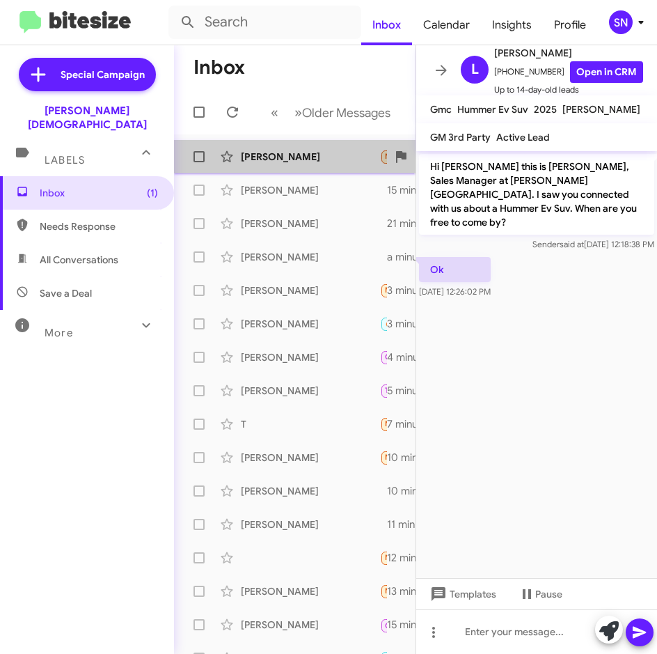
click at [308, 164] on div "[PERSON_NAME] Needs Response Hey [PERSON_NAME]. Your sales guys were great but …" at bounding box center [294, 157] width 219 height 28
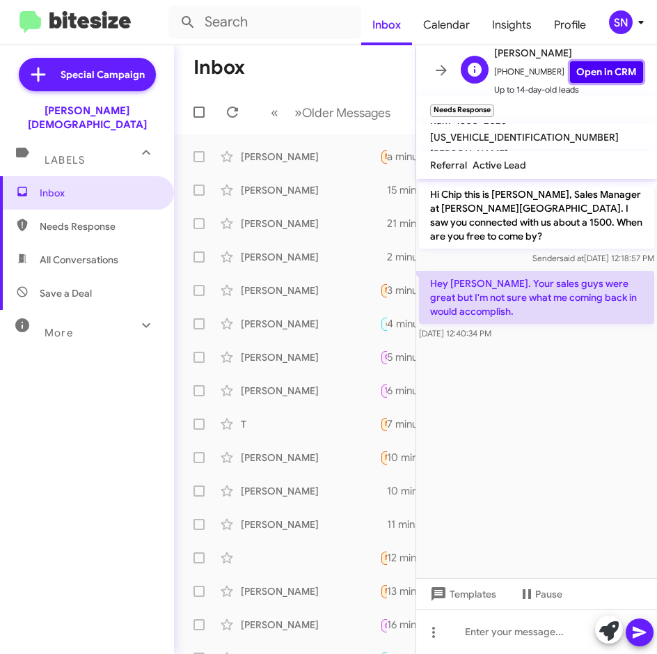
click at [572, 72] on link "Open in CRM" at bounding box center [606, 72] width 73 height 22
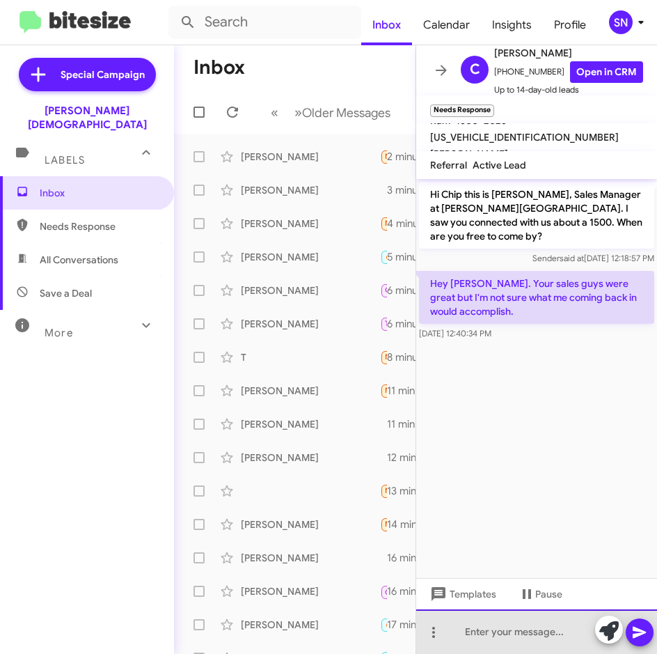
click at [469, 630] on div at bounding box center [536, 631] width 241 height 45
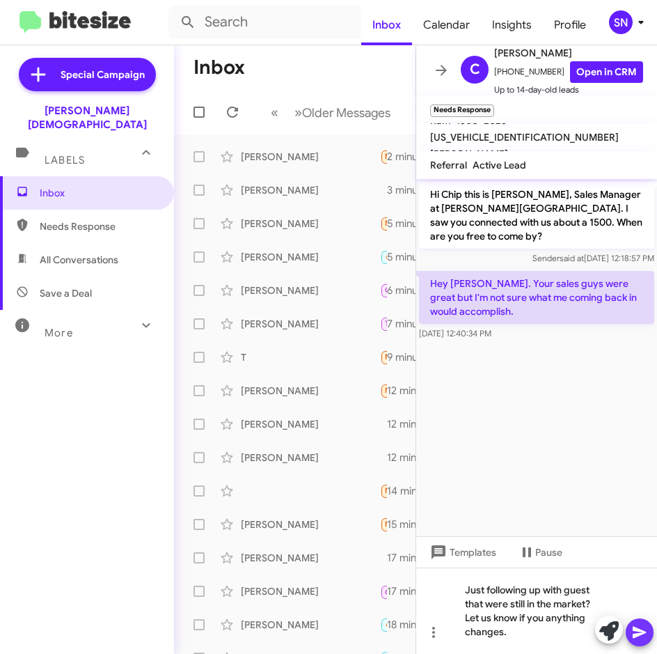
click at [637, 634] on icon at bounding box center [639, 633] width 13 height 12
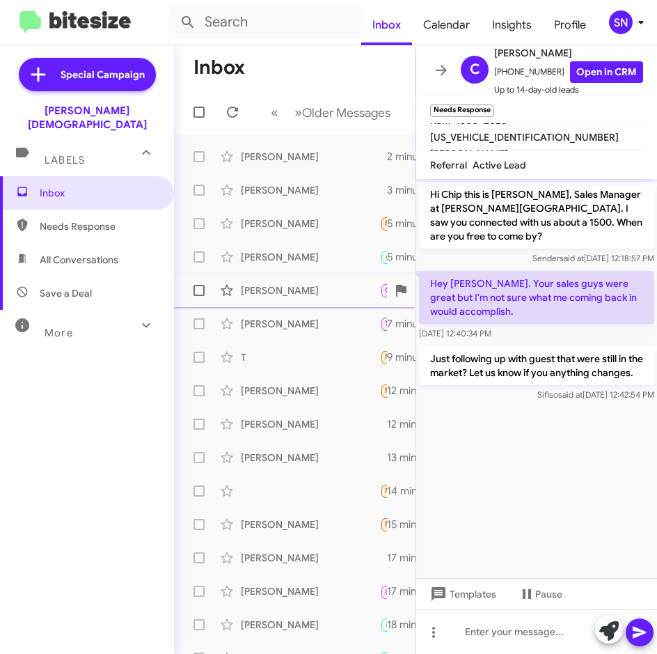
click at [290, 297] on div "[PERSON_NAME]" at bounding box center [310, 290] width 139 height 14
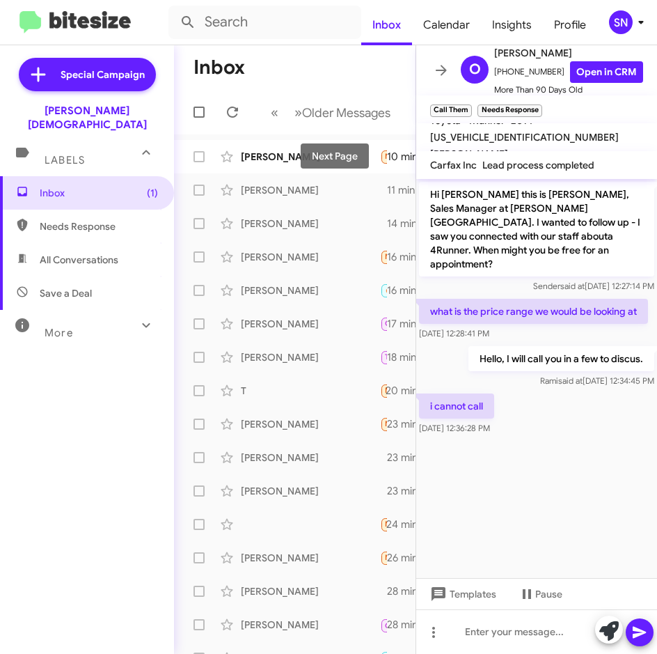
click at [297, 162] on mat-tooltip-component "Next Page" at bounding box center [335, 156] width 102 height 58
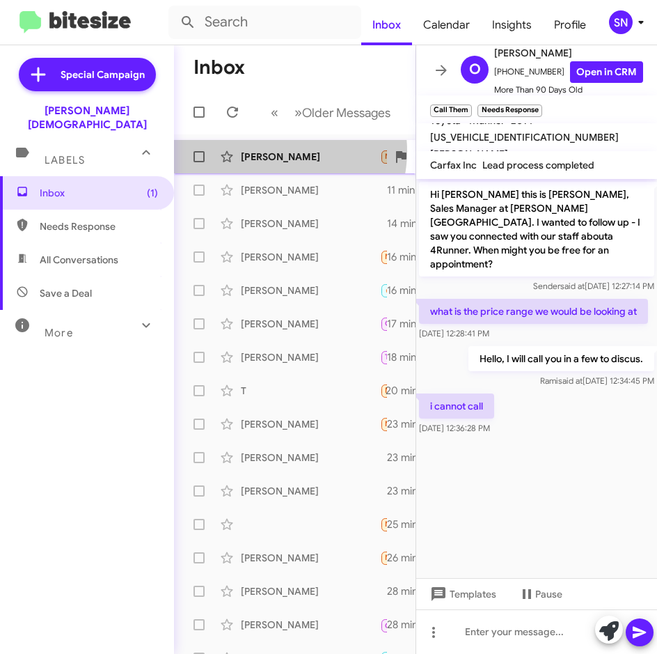
click at [276, 151] on div "[PERSON_NAME]" at bounding box center [310, 157] width 139 height 14
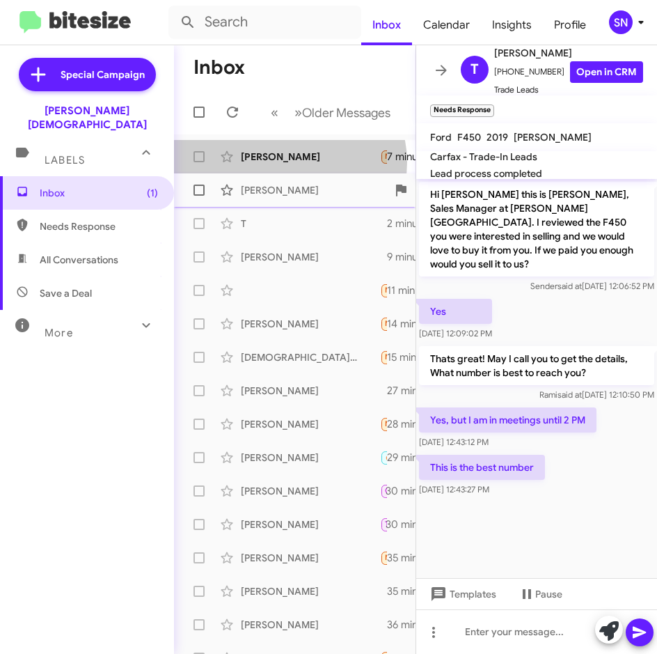
click at [290, 162] on div "[PERSON_NAME]" at bounding box center [310, 157] width 139 height 14
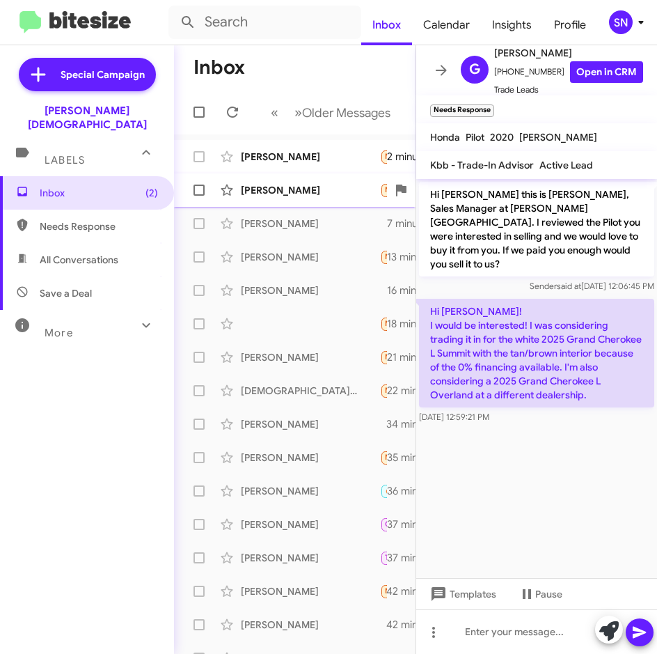
click at [272, 198] on div "[PERSON_NAME] Needs Response Hi [PERSON_NAME], we bought a Lexus sedan. When we…" at bounding box center [294, 190] width 219 height 28
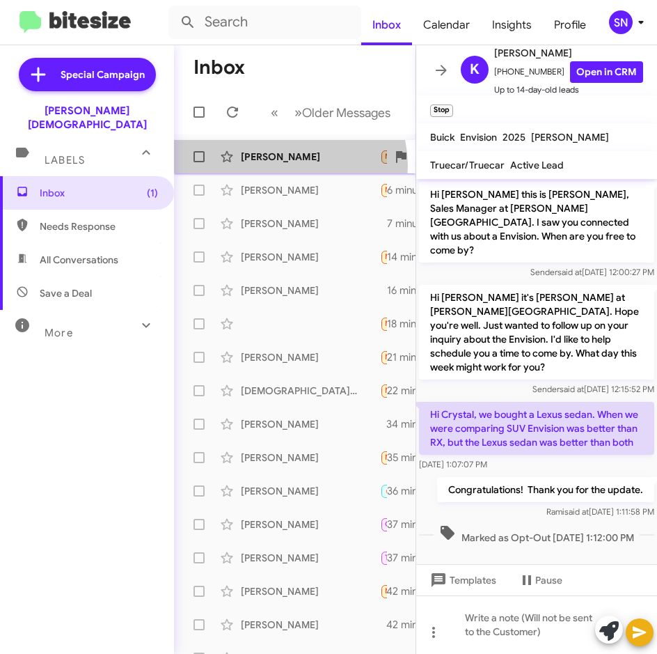
click at [286, 166] on div "[PERSON_NAME] Needs Response Yes 2 minutes ago" at bounding box center [294, 157] width 219 height 28
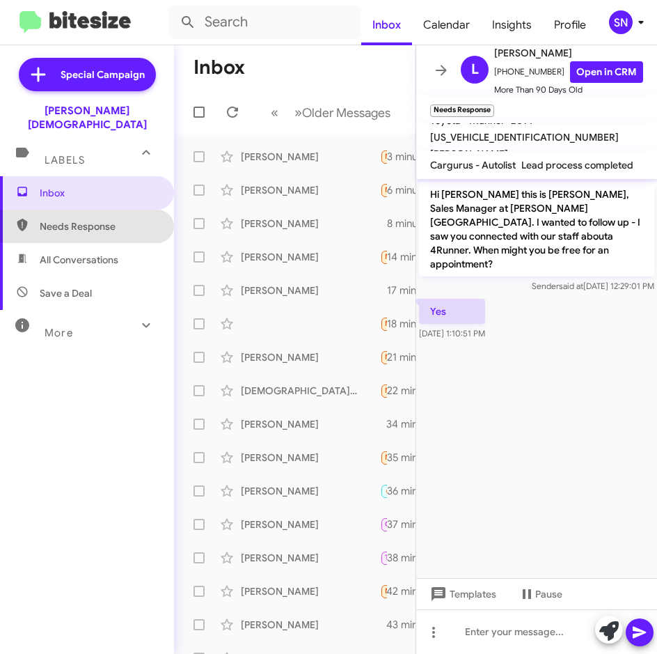
click at [101, 219] on span "Needs Response" at bounding box center [99, 226] width 118 height 14
type input "in:needs-response"
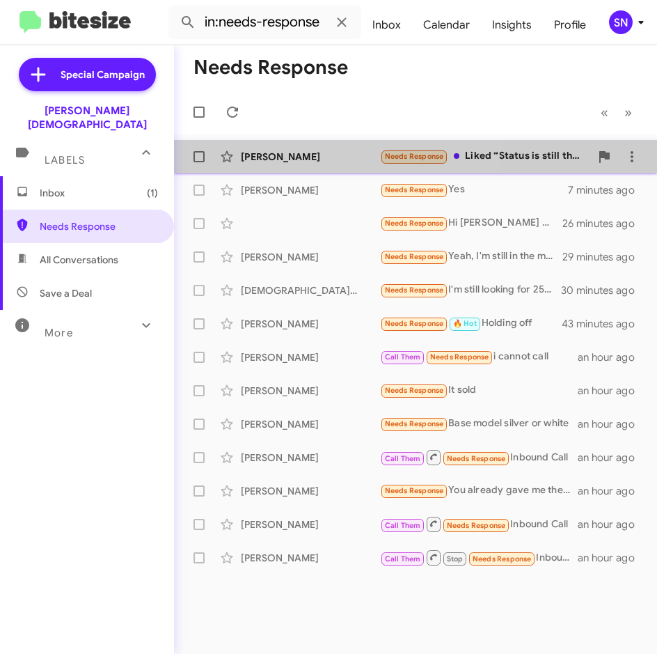
click at [314, 156] on div "[PERSON_NAME]" at bounding box center [310, 157] width 139 height 14
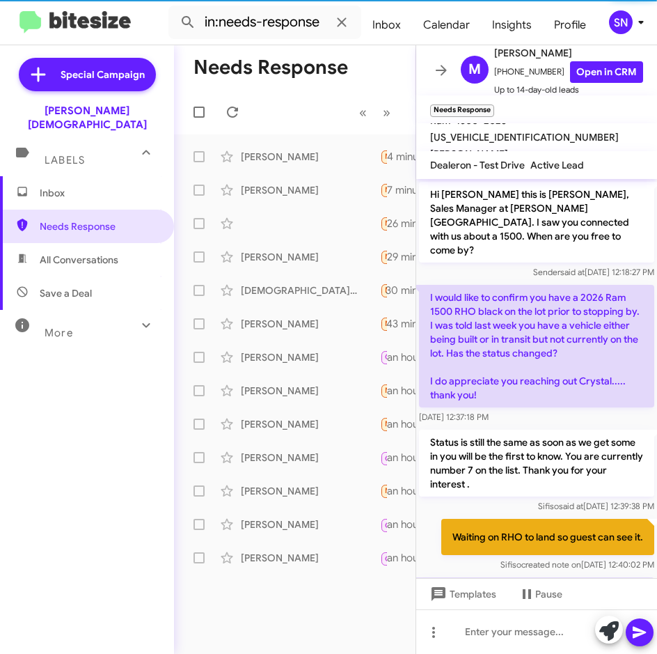
scroll to position [89, 0]
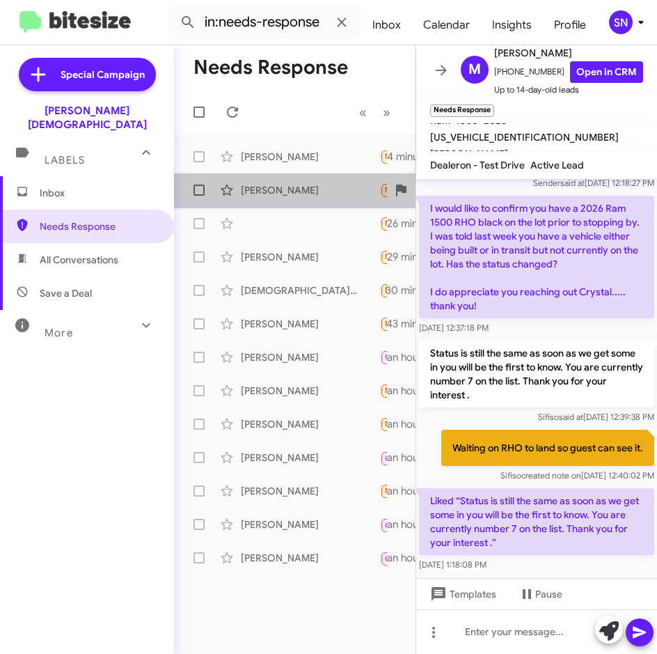
click at [273, 182] on div "[PERSON_NAME] Needs Response Yes 7 minutes ago" at bounding box center [294, 190] width 219 height 28
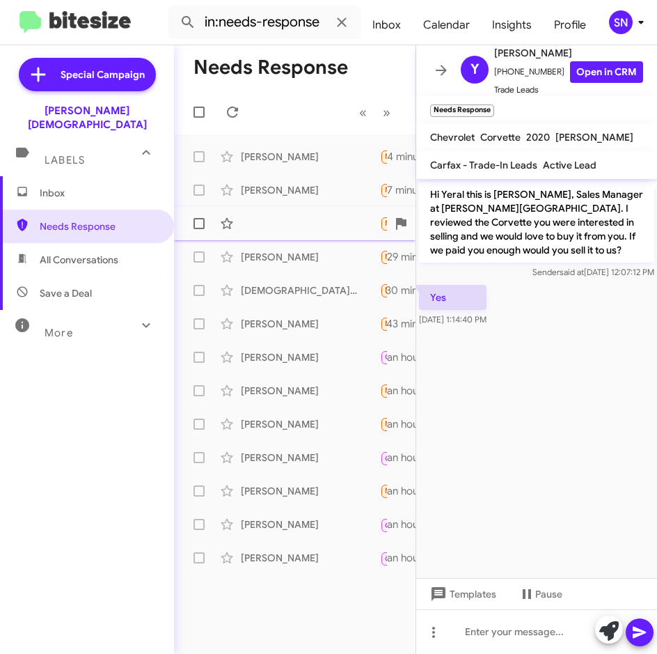
click at [280, 227] on div "Needs Response Hi [PERSON_NAME] — [PERSON_NAME] here. Quick follow-up on the Si…" at bounding box center [294, 224] width 219 height 28
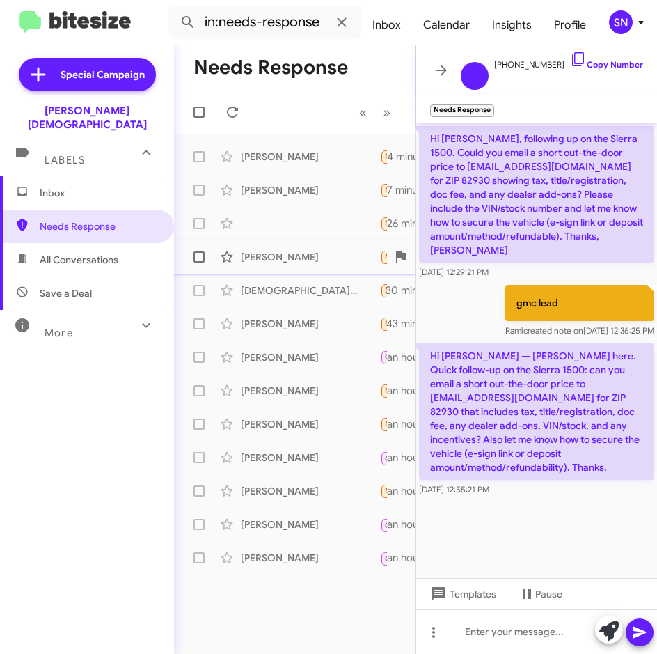
click at [283, 251] on div "[PERSON_NAME]" at bounding box center [310, 257] width 139 height 14
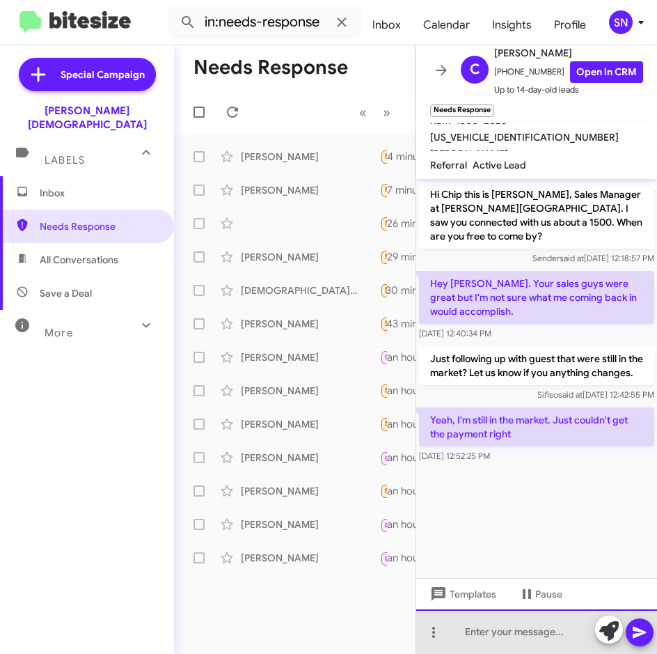
drag, startPoint x: 486, startPoint y: 629, endPoint x: 479, endPoint y: 630, distance: 7.0
click at [481, 629] on div at bounding box center [536, 631] width 241 height 45
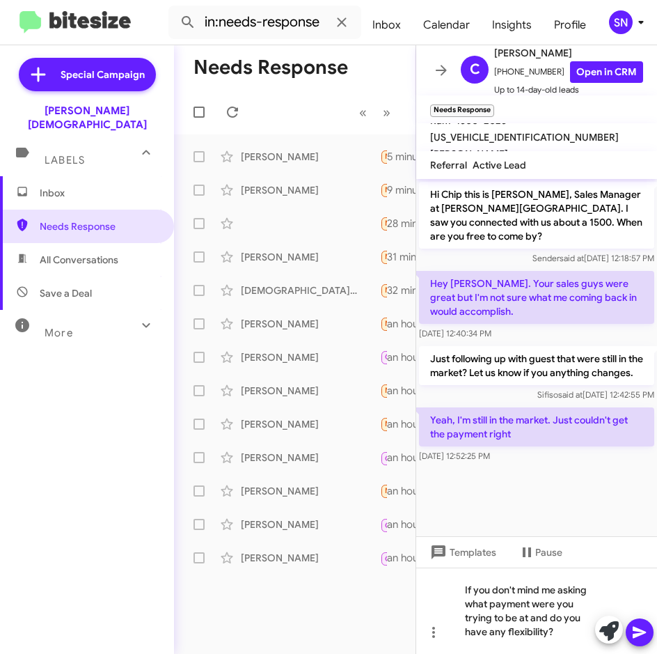
click at [637, 639] on icon at bounding box center [640, 632] width 17 height 17
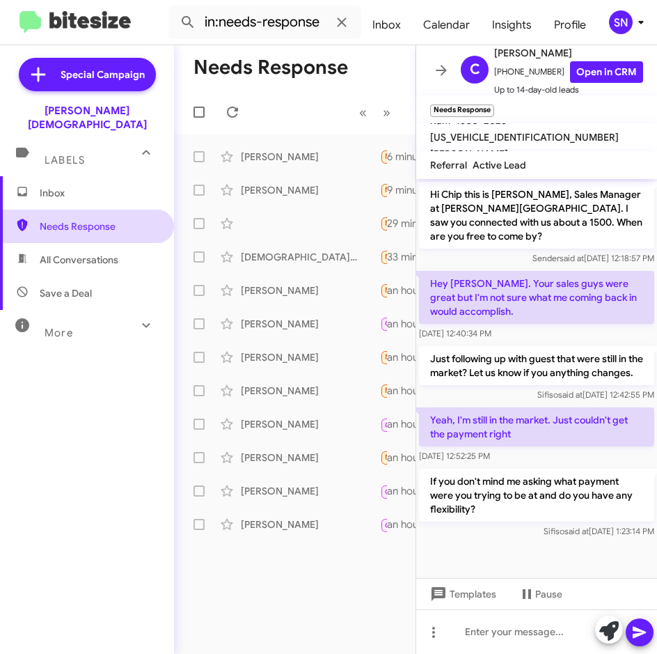
click at [76, 219] on span "Needs Response" at bounding box center [99, 226] width 118 height 14
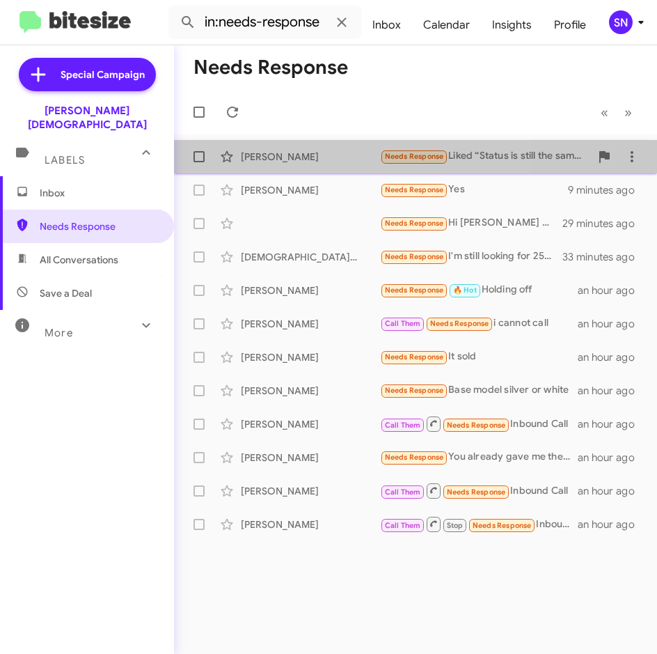
click at [329, 160] on div "[PERSON_NAME]" at bounding box center [310, 157] width 139 height 14
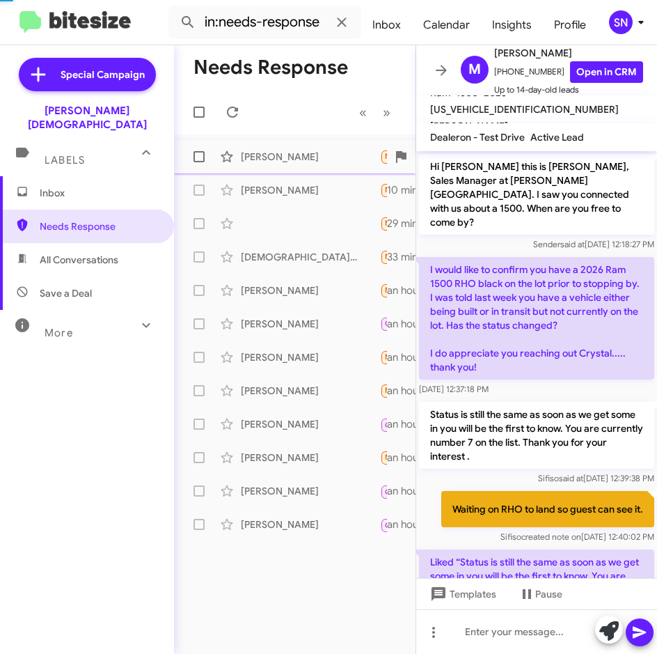
scroll to position [61, 0]
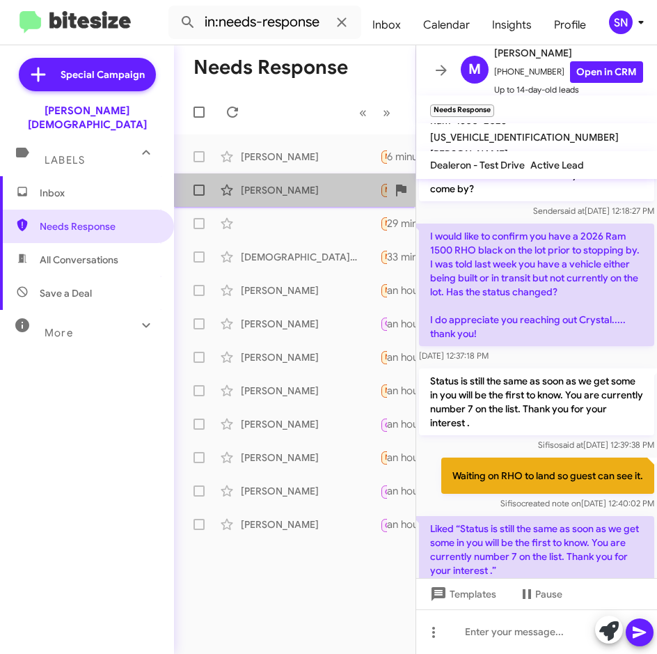
click at [318, 197] on div "[PERSON_NAME] Needs Response Yes 10 minutes ago" at bounding box center [294, 190] width 219 height 28
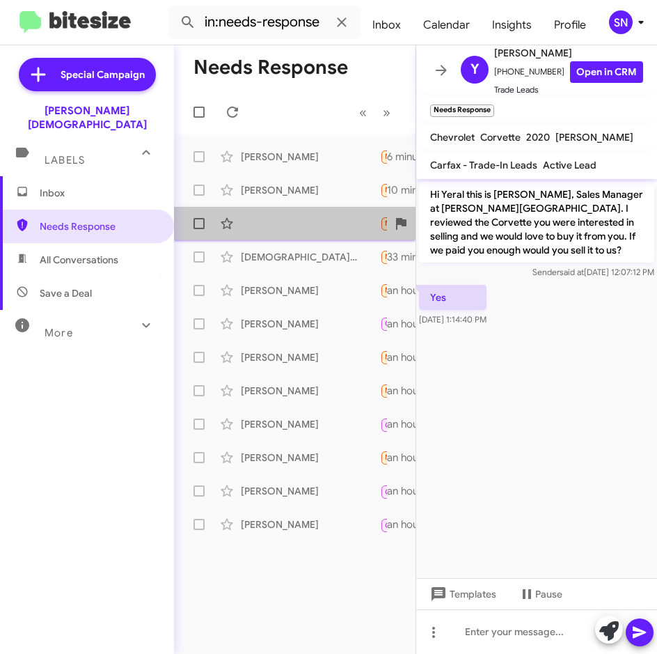
click at [317, 224] on div "Needs Response Hi [PERSON_NAME] — [PERSON_NAME] here. Quick follow-up on the Si…" at bounding box center [294, 224] width 219 height 28
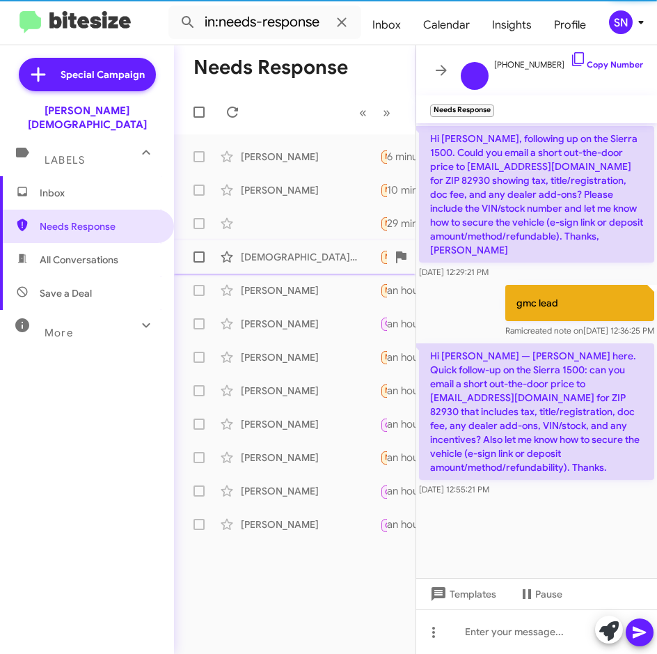
click at [313, 255] on div "[DEMOGRAPHIC_DATA][PERSON_NAME]" at bounding box center [310, 257] width 139 height 14
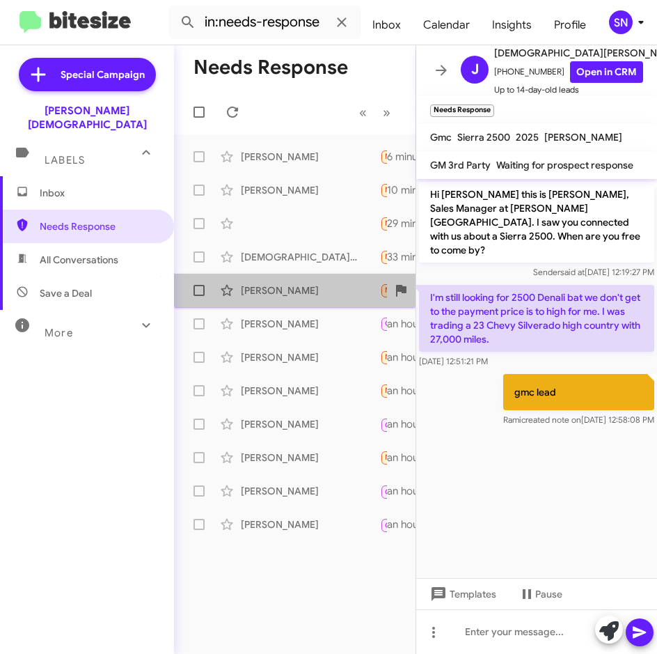
click at [311, 287] on div "[PERSON_NAME]" at bounding box center [310, 290] width 139 height 14
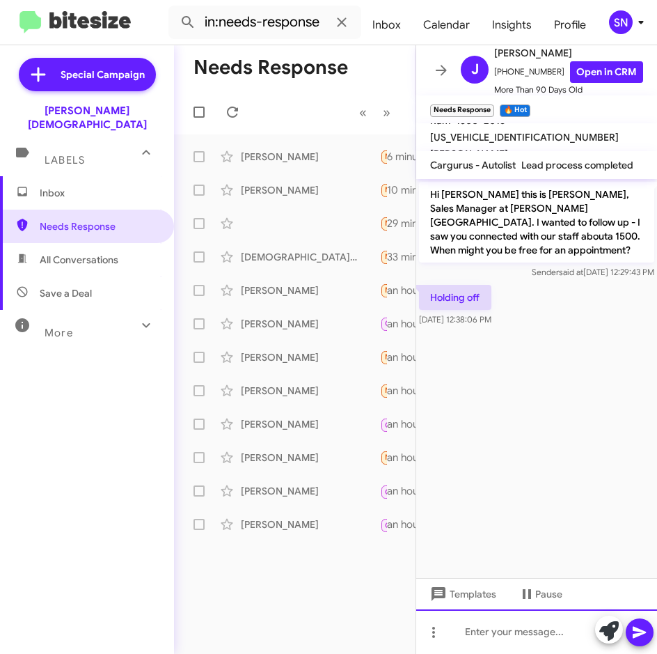
click at [509, 640] on div at bounding box center [536, 631] width 241 height 45
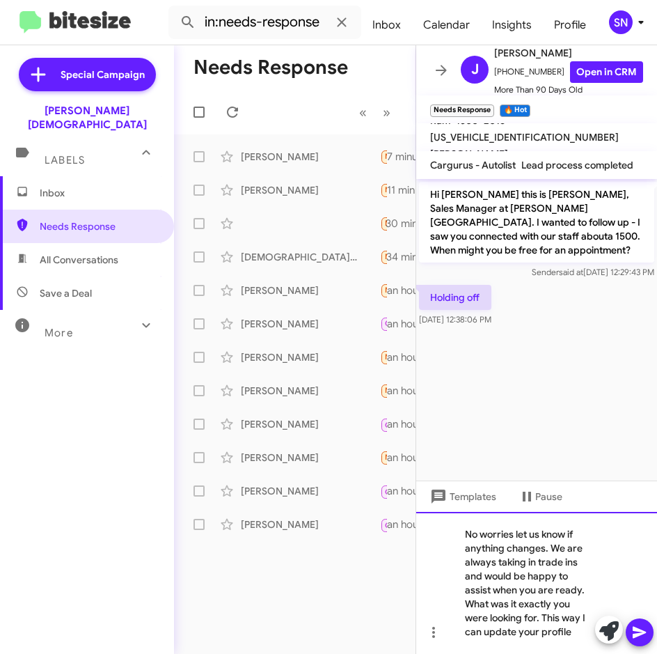
click at [570, 634] on div "No worries let us know if anything changes. We are always taking in trade ins a…" at bounding box center [536, 583] width 241 height 142
click at [646, 634] on icon at bounding box center [640, 632] width 17 height 17
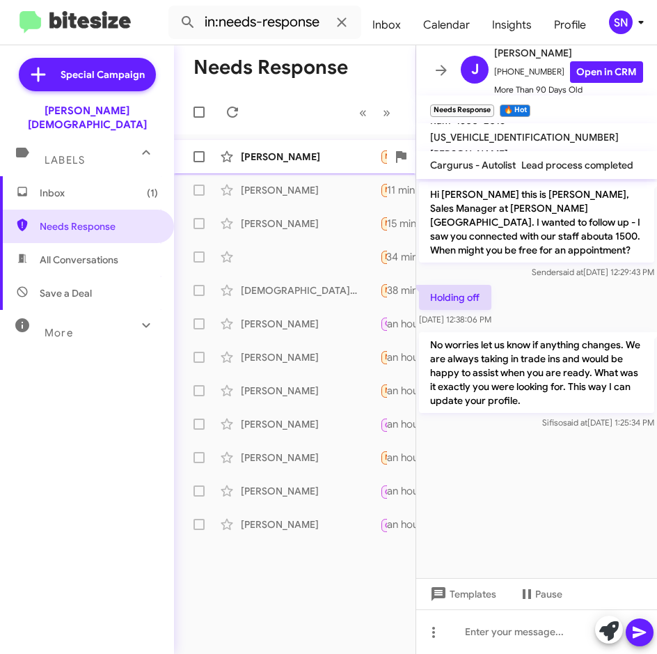
click at [260, 165] on div "[PERSON_NAME] Needs Response 🔥 Hot I'd like to be in the 600's 3 minutes ago" at bounding box center [294, 157] width 219 height 28
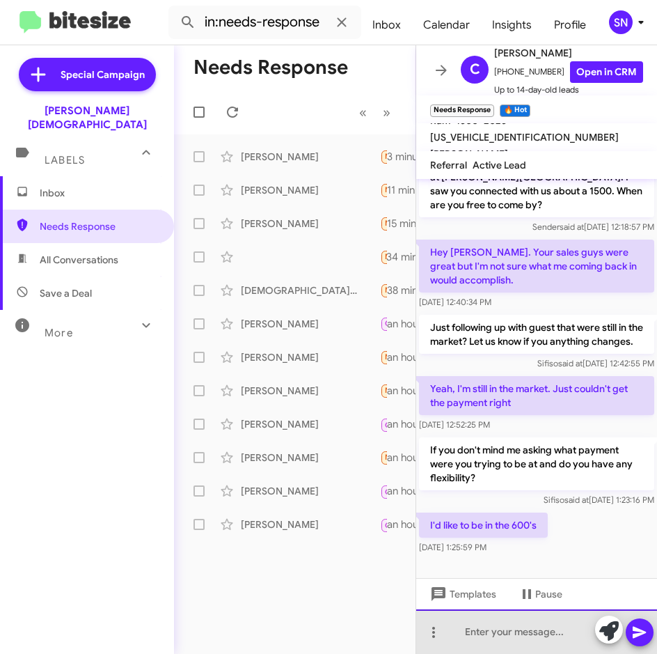
click at [480, 632] on div at bounding box center [536, 631] width 241 height 45
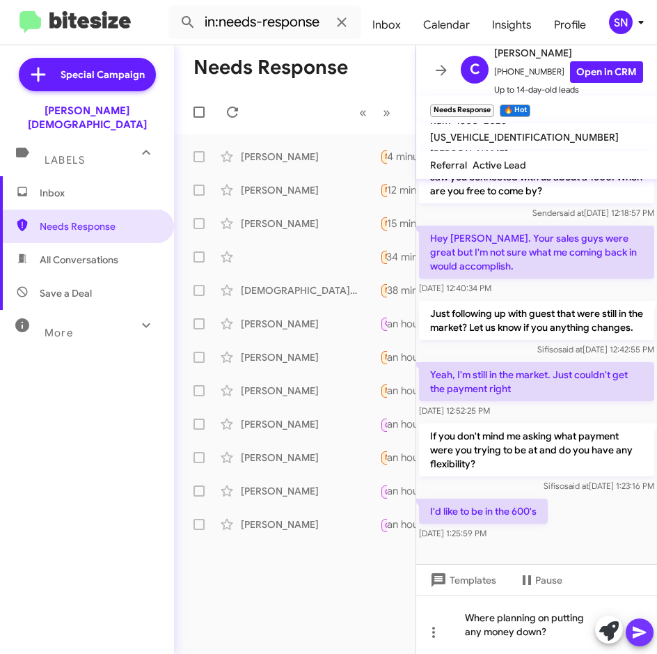
click at [650, 639] on button at bounding box center [640, 632] width 28 height 28
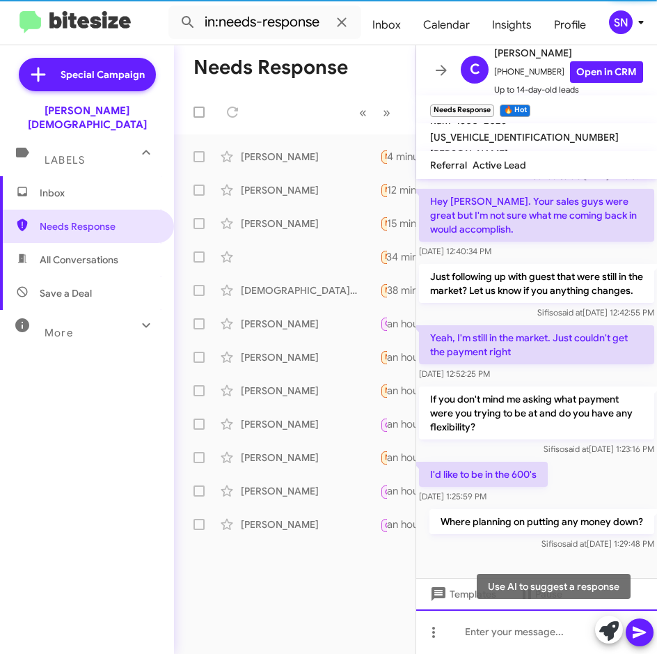
scroll to position [110, 0]
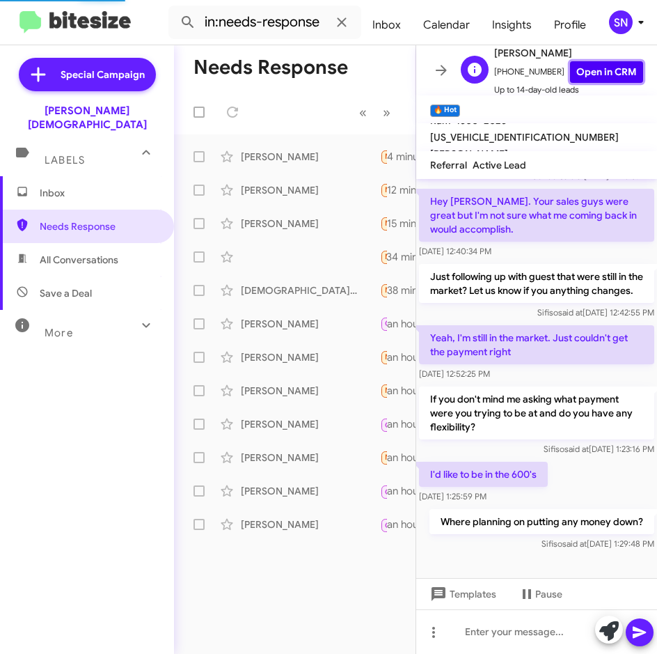
click at [588, 72] on link "Open in CRM" at bounding box center [606, 72] width 73 height 22
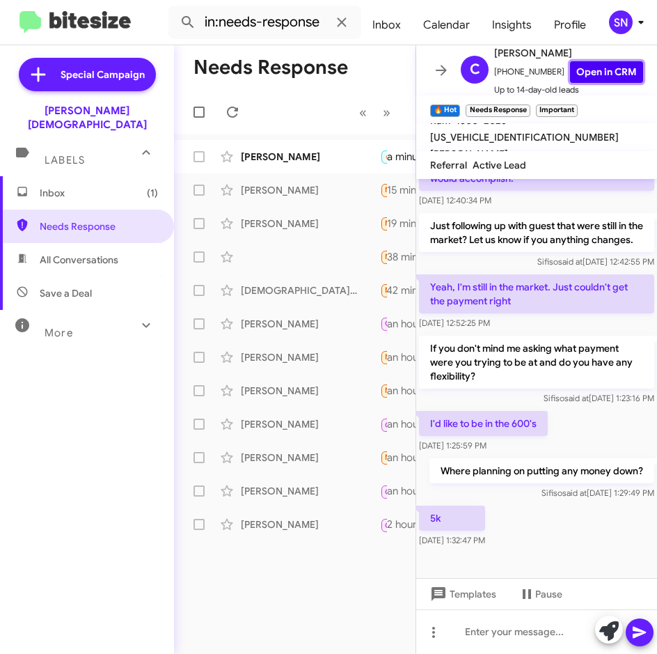
scroll to position [161, 0]
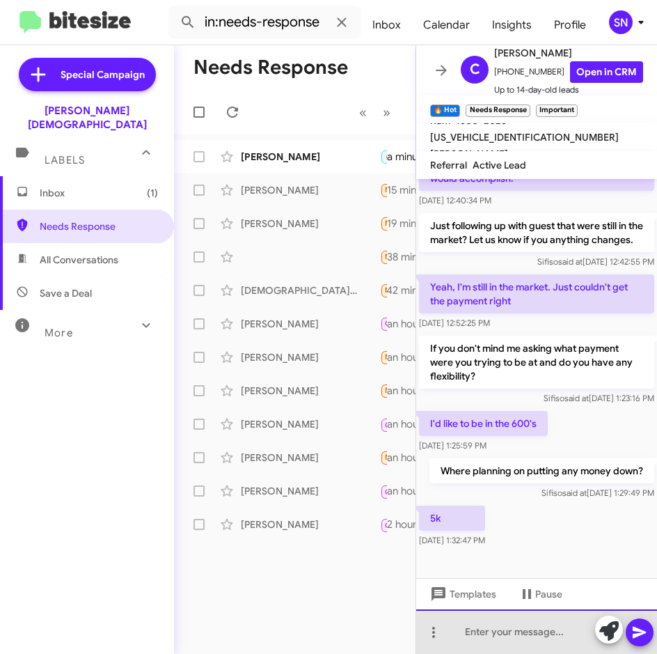
click at [471, 627] on div at bounding box center [536, 631] width 241 height 45
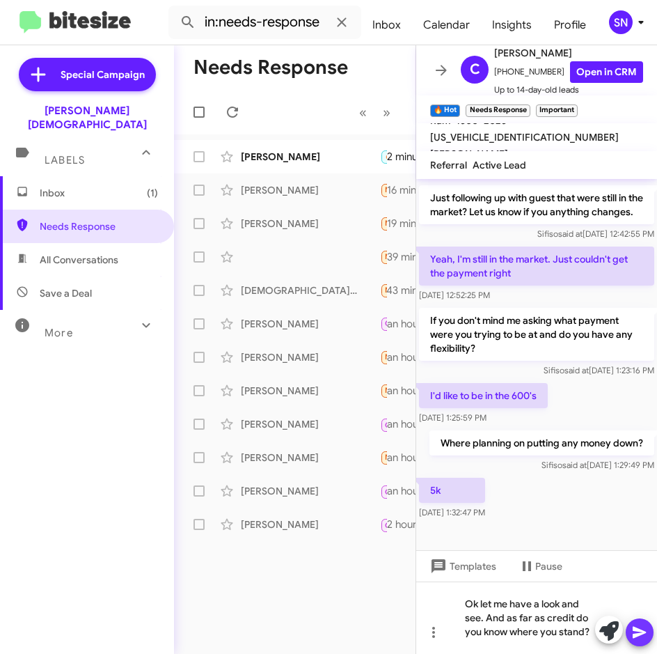
click at [642, 631] on icon at bounding box center [639, 633] width 13 height 12
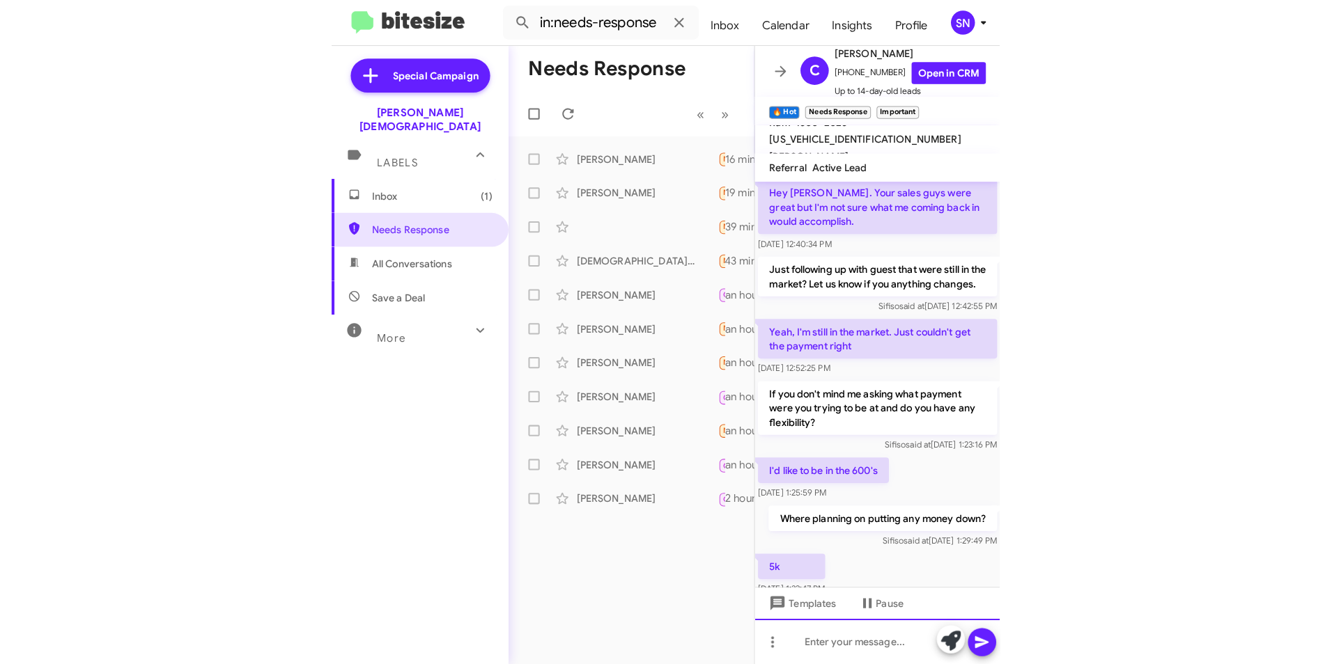
scroll to position [226, 0]
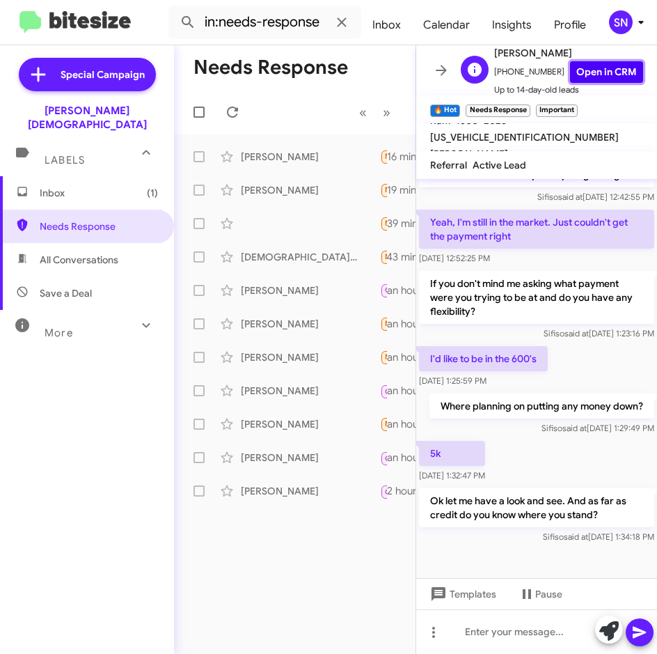
click at [602, 70] on link "Open in CRM" at bounding box center [606, 72] width 73 height 22
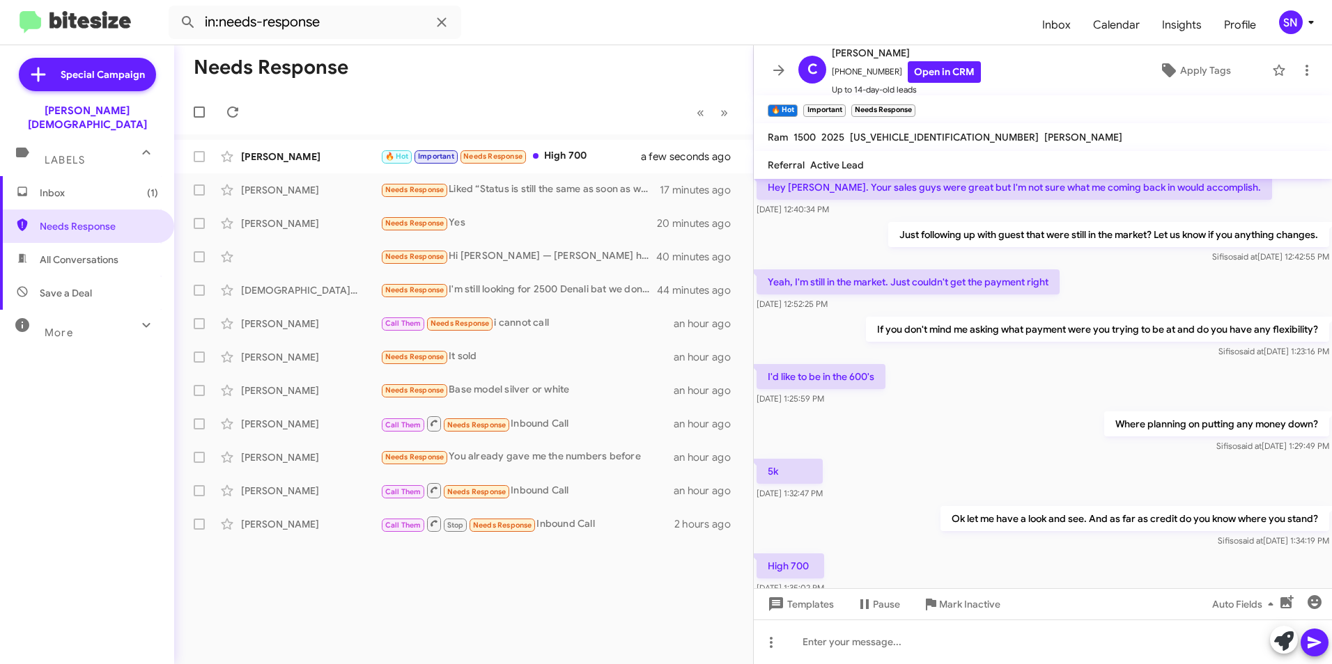
scroll to position [113, 0]
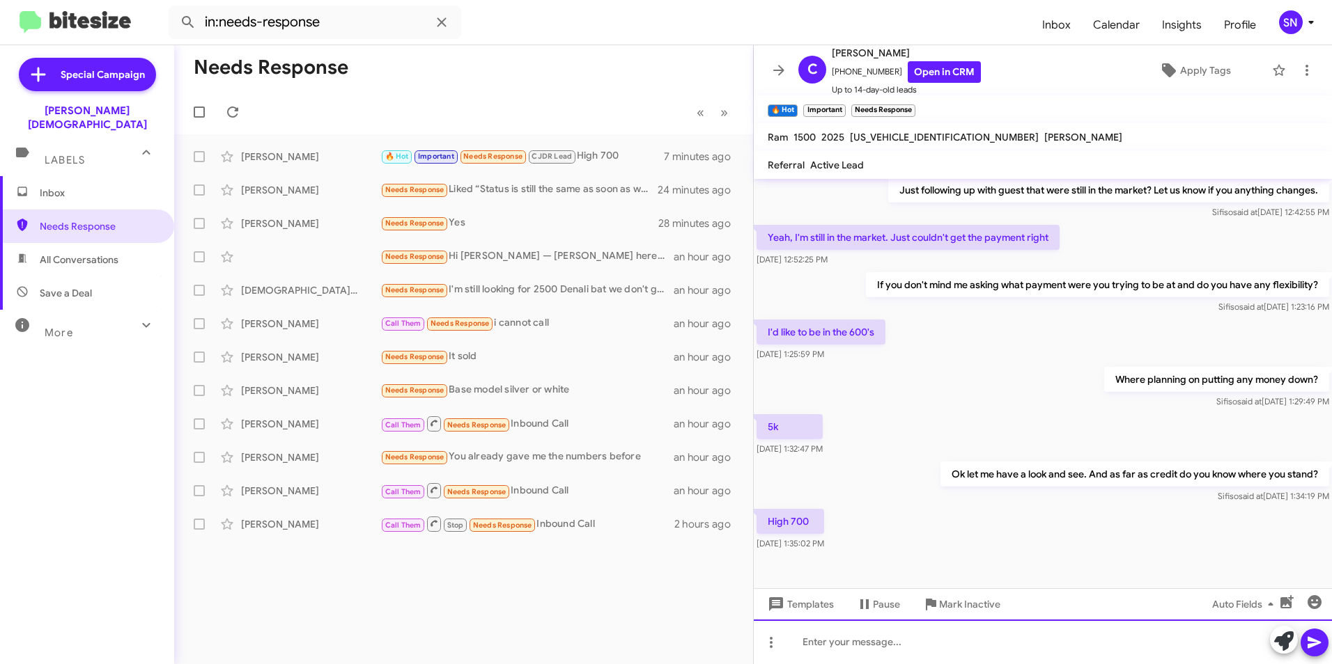
click at [657, 635] on div at bounding box center [1043, 642] width 578 height 45
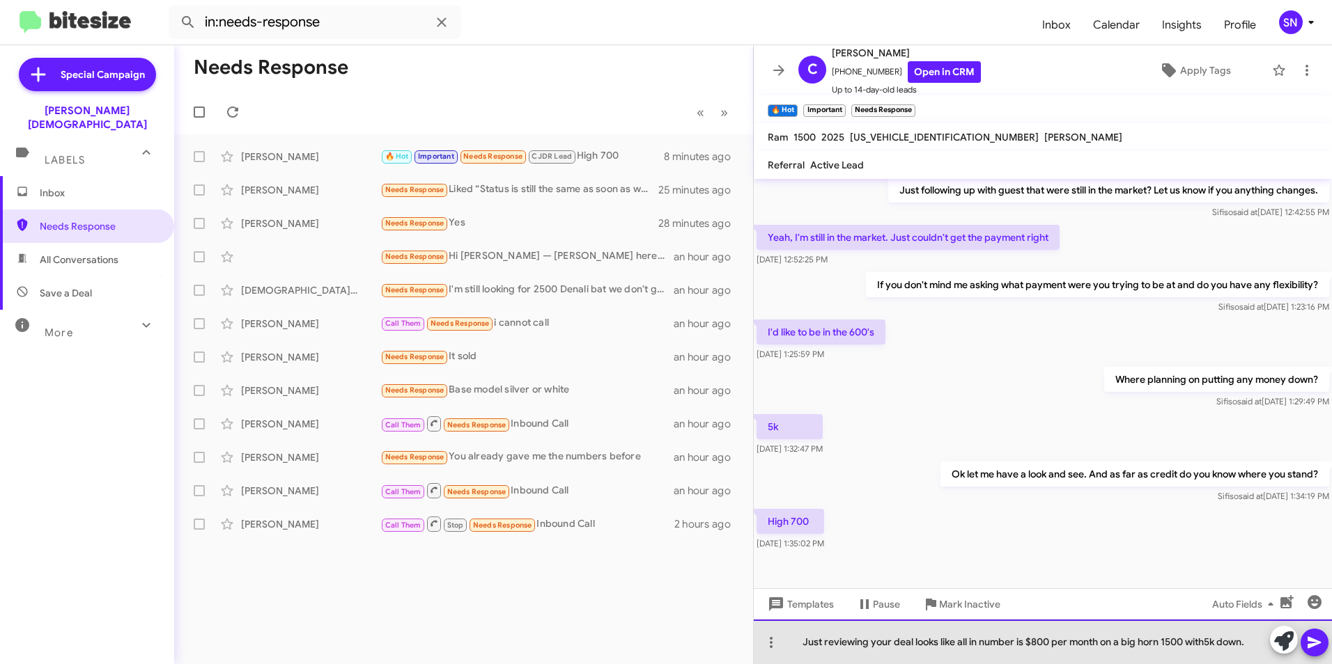
click at [657, 644] on div "Just reviewing your deal looks like all in number is $800 per month on a big ho…" at bounding box center [1043, 642] width 578 height 45
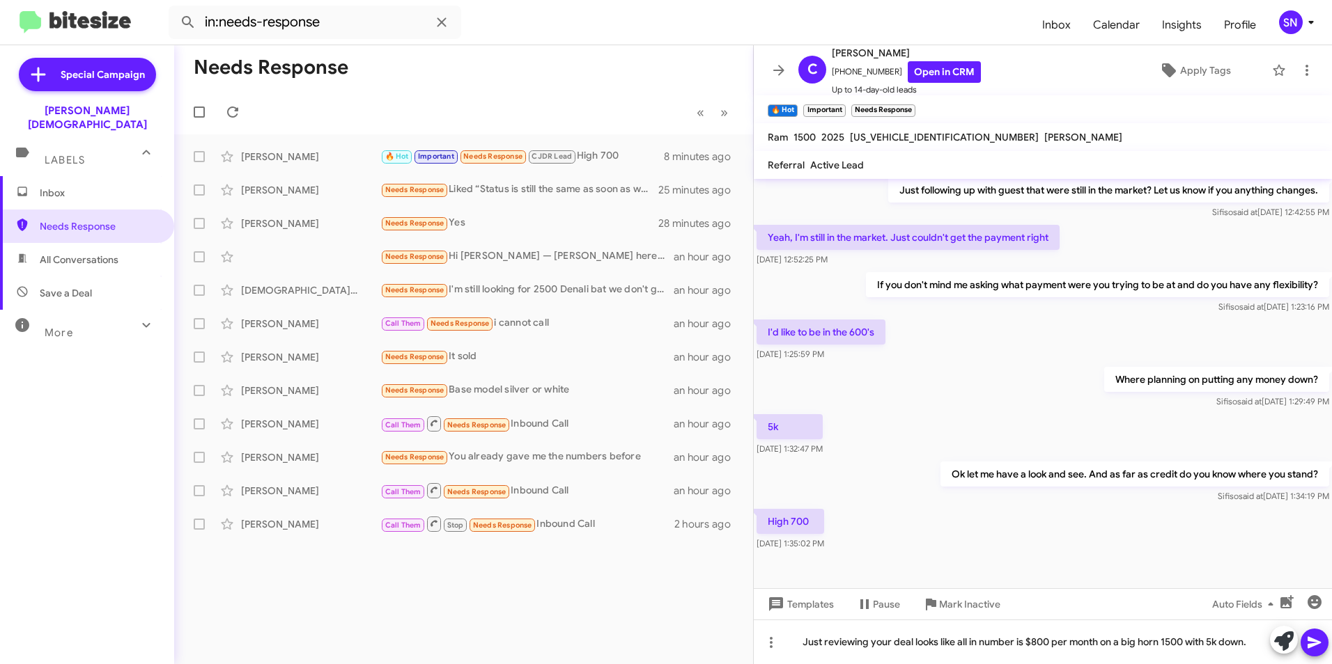
click at [657, 643] on icon at bounding box center [1314, 642] width 17 height 17
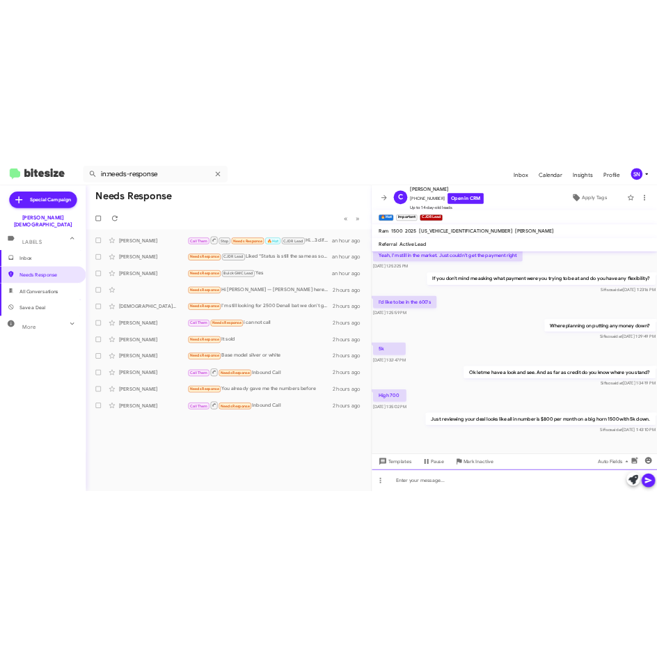
scroll to position [247, 0]
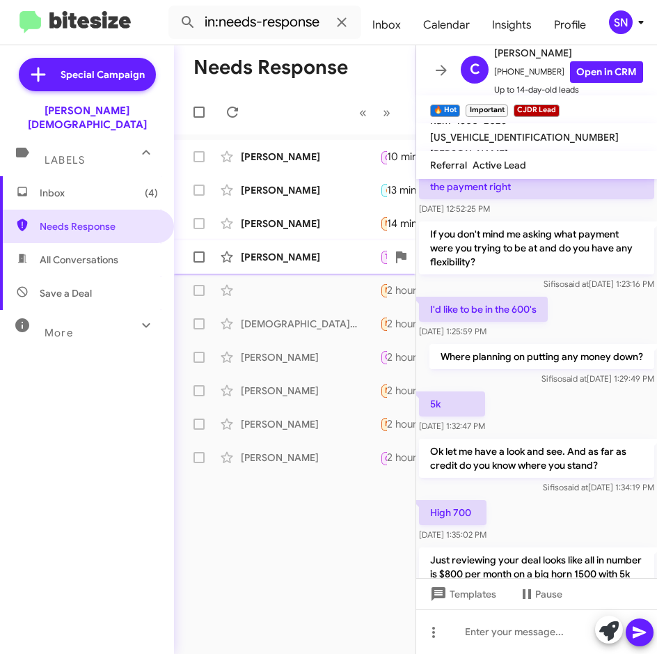
click at [303, 265] on div "[PERSON_NAME] Try Pausing Needs Response I will be back in [GEOGRAPHIC_DATA] on…" at bounding box center [294, 257] width 219 height 28
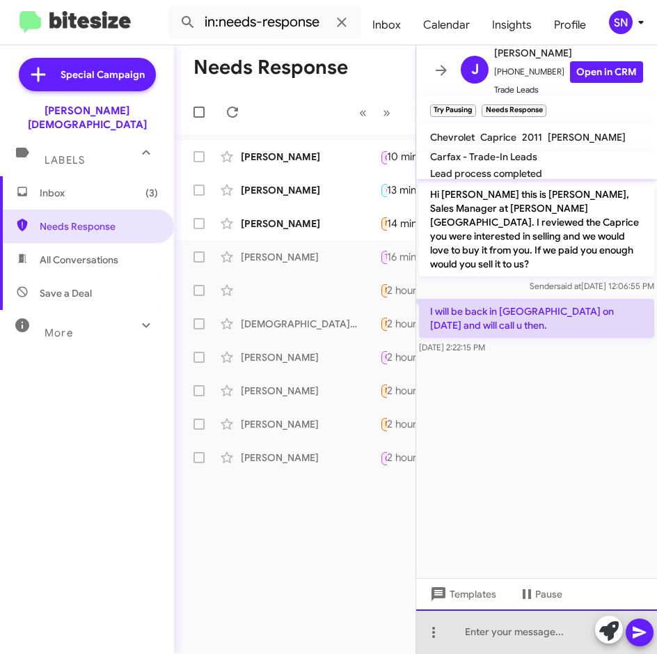
click at [460, 634] on div at bounding box center [536, 631] width 241 height 45
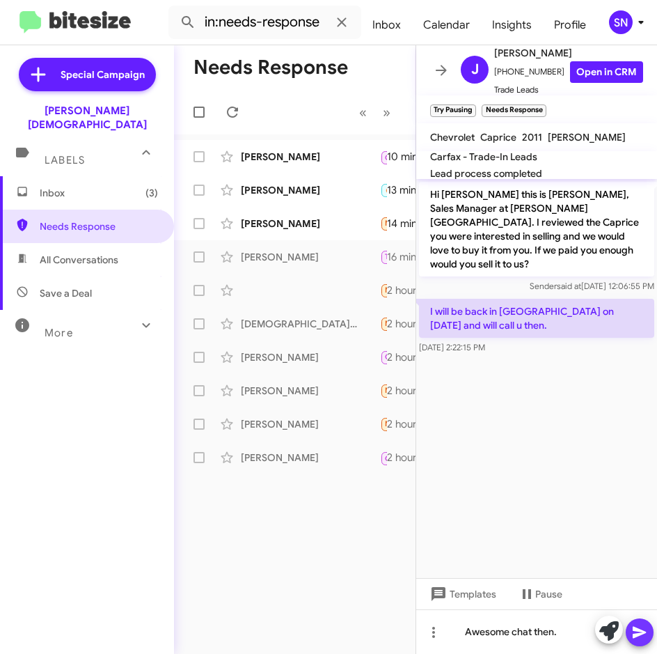
click at [639, 631] on icon at bounding box center [639, 633] width 13 height 12
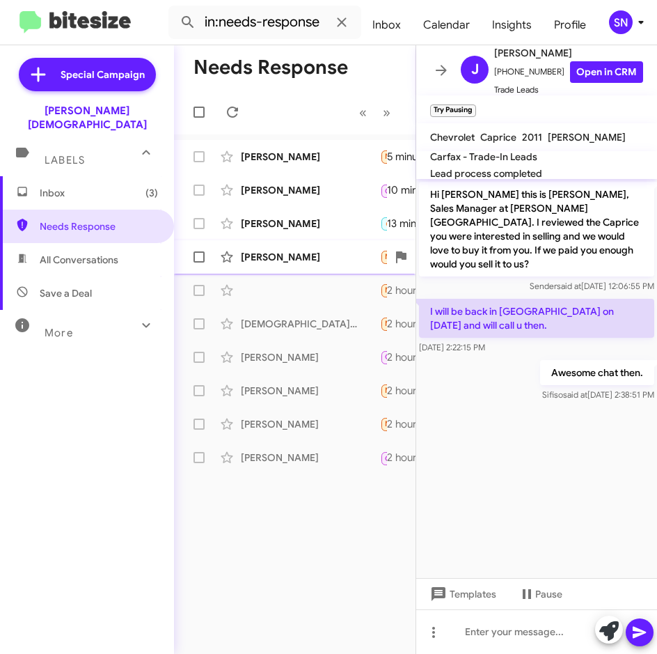
click at [295, 260] on div "[PERSON_NAME]" at bounding box center [310, 257] width 139 height 14
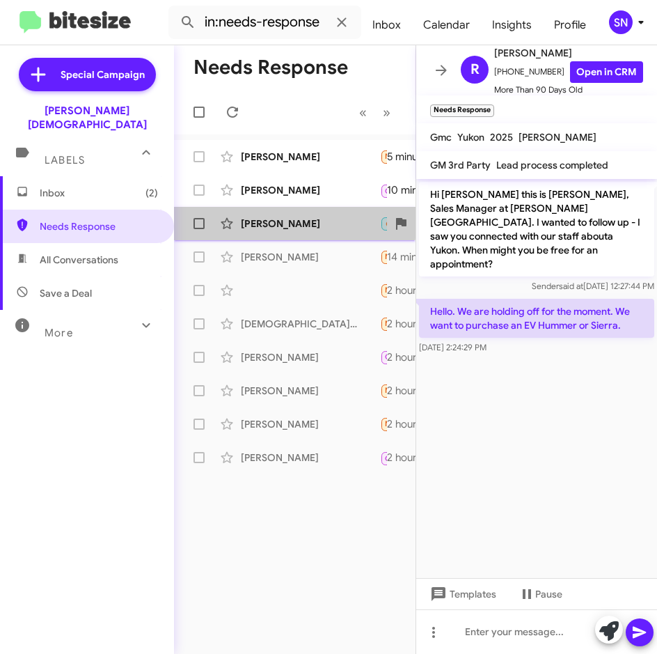
click at [272, 219] on div "[PERSON_NAME]" at bounding box center [310, 224] width 139 height 14
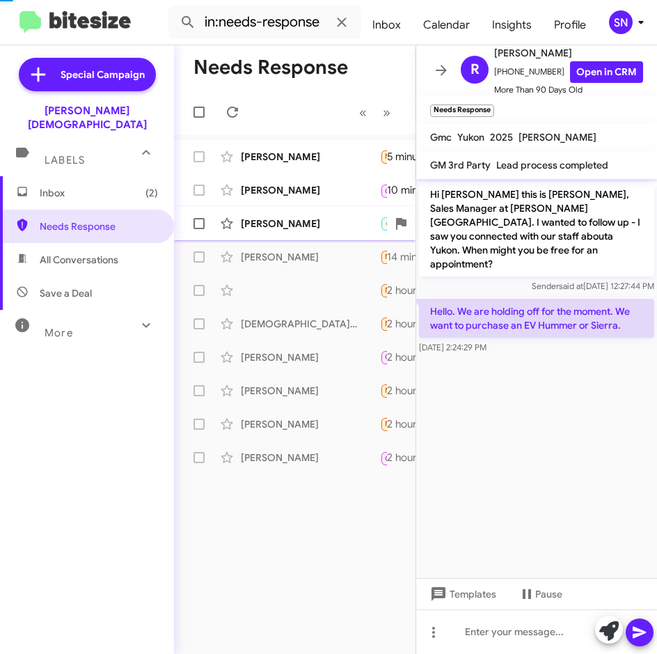
scroll to position [653, 0]
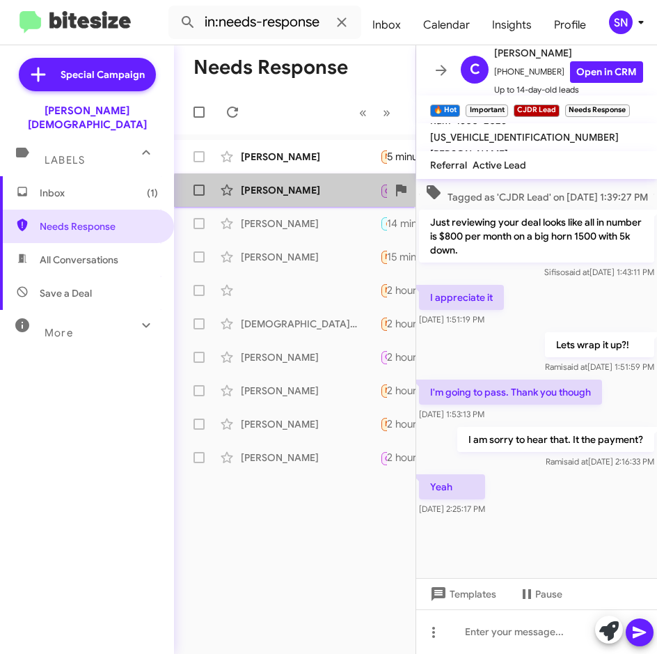
click at [296, 193] on div "[PERSON_NAME]" at bounding box center [310, 190] width 139 height 14
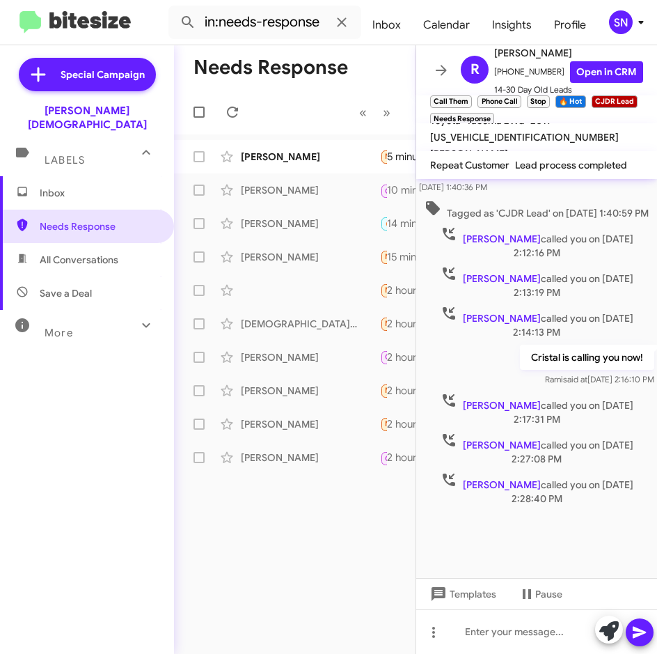
scroll to position [743, 0]
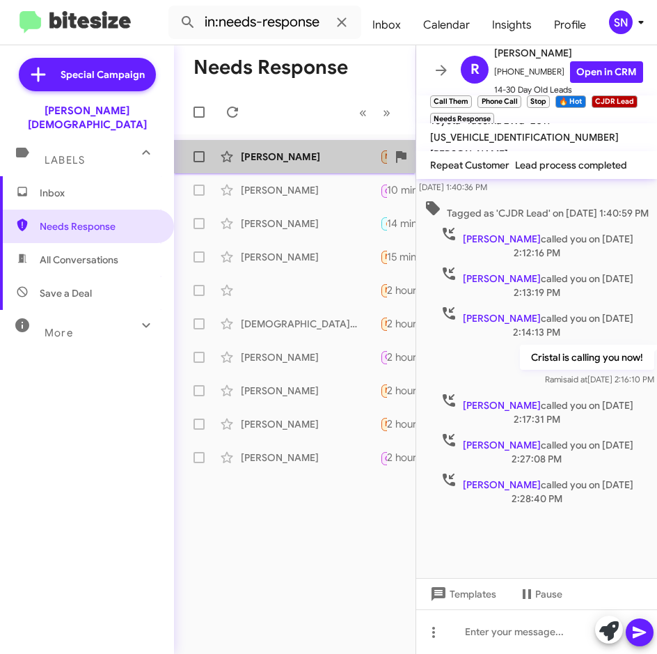
click at [280, 148] on div "[PERSON_NAME] Needs Response Hello! When was this? 5 minutes ago" at bounding box center [294, 157] width 219 height 28
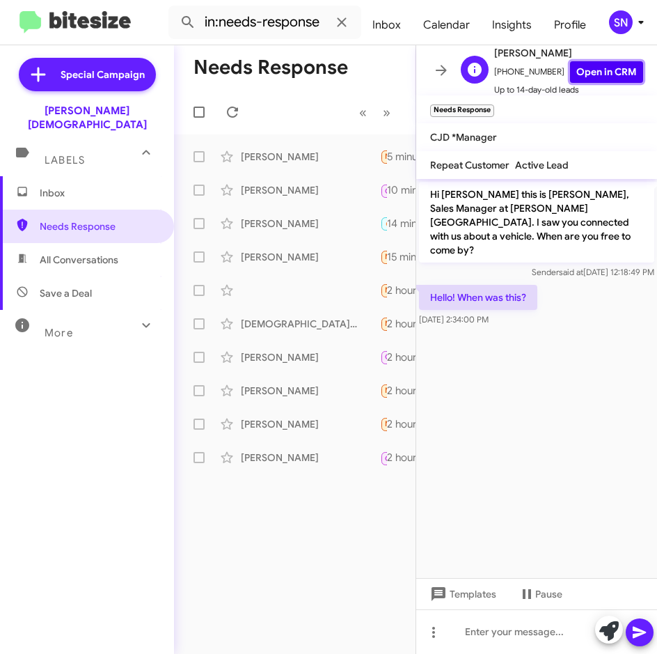
click at [579, 70] on link "Open in CRM" at bounding box center [606, 72] width 73 height 22
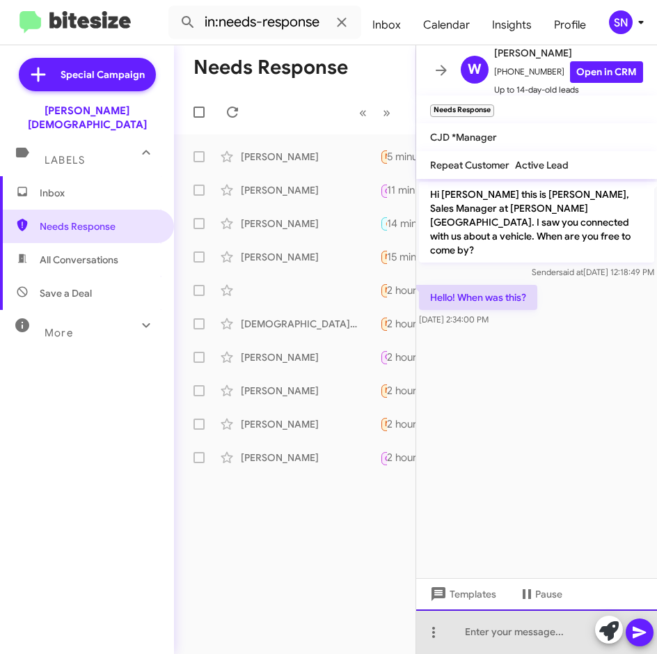
click at [506, 644] on div at bounding box center [536, 631] width 241 height 45
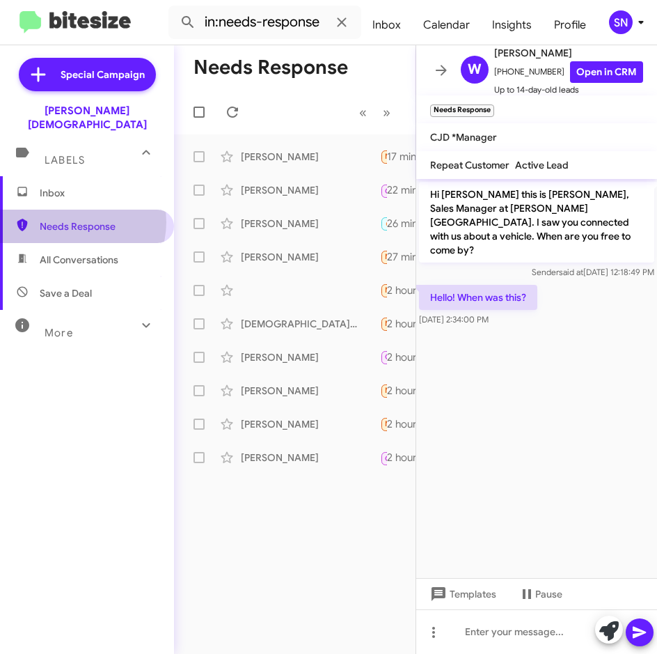
click at [79, 219] on span "Needs Response" at bounding box center [99, 226] width 118 height 14
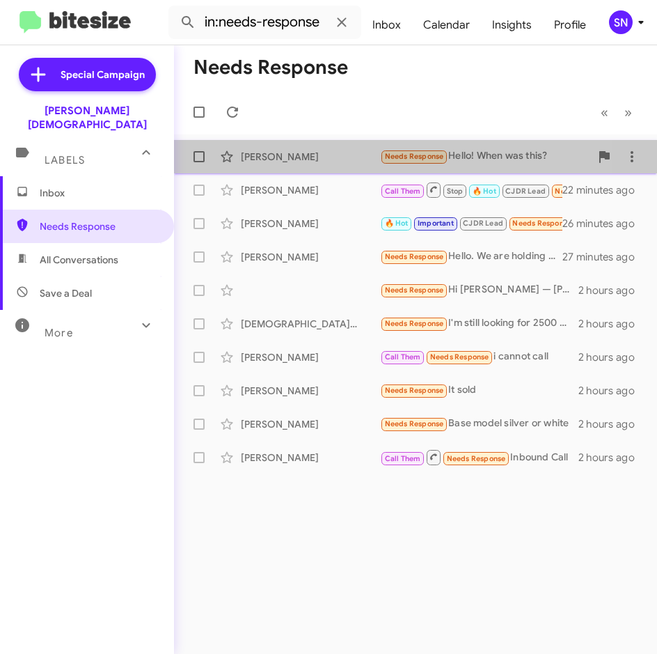
click at [281, 155] on div "[PERSON_NAME]" at bounding box center [310, 157] width 139 height 14
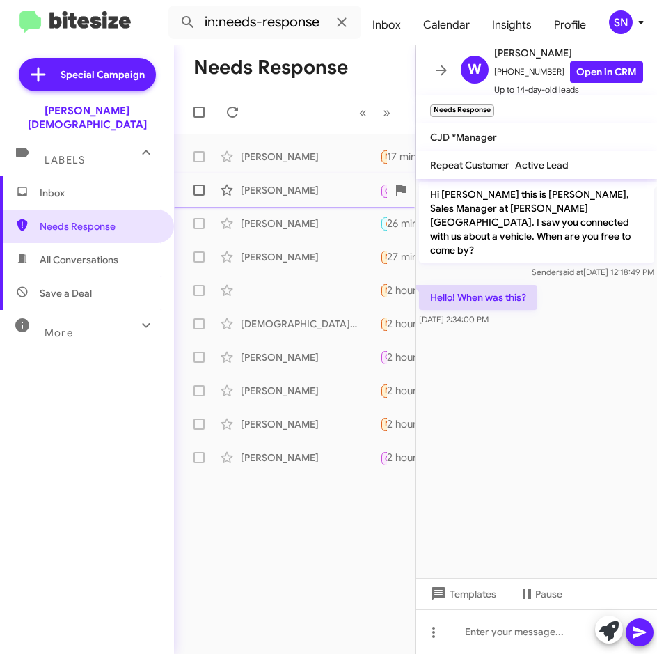
click at [280, 183] on div "[PERSON_NAME]" at bounding box center [310, 190] width 139 height 14
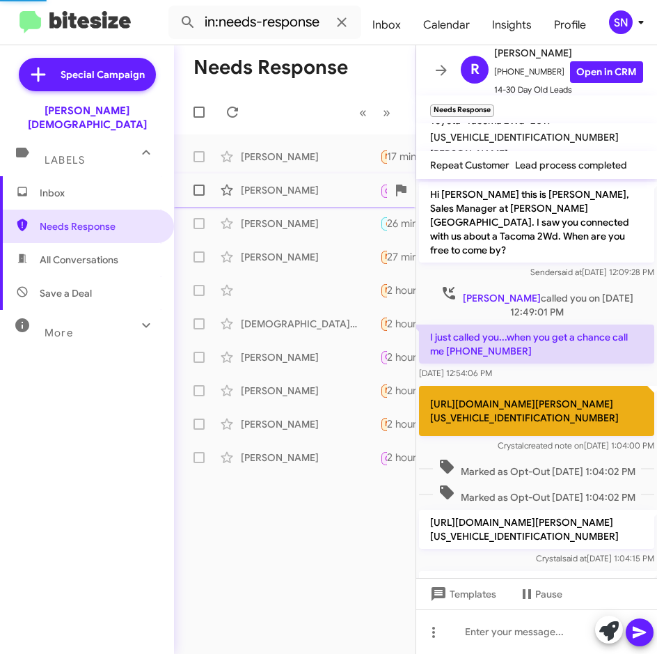
scroll to position [743, 0]
